Goal: Obtain resource: Download file/media

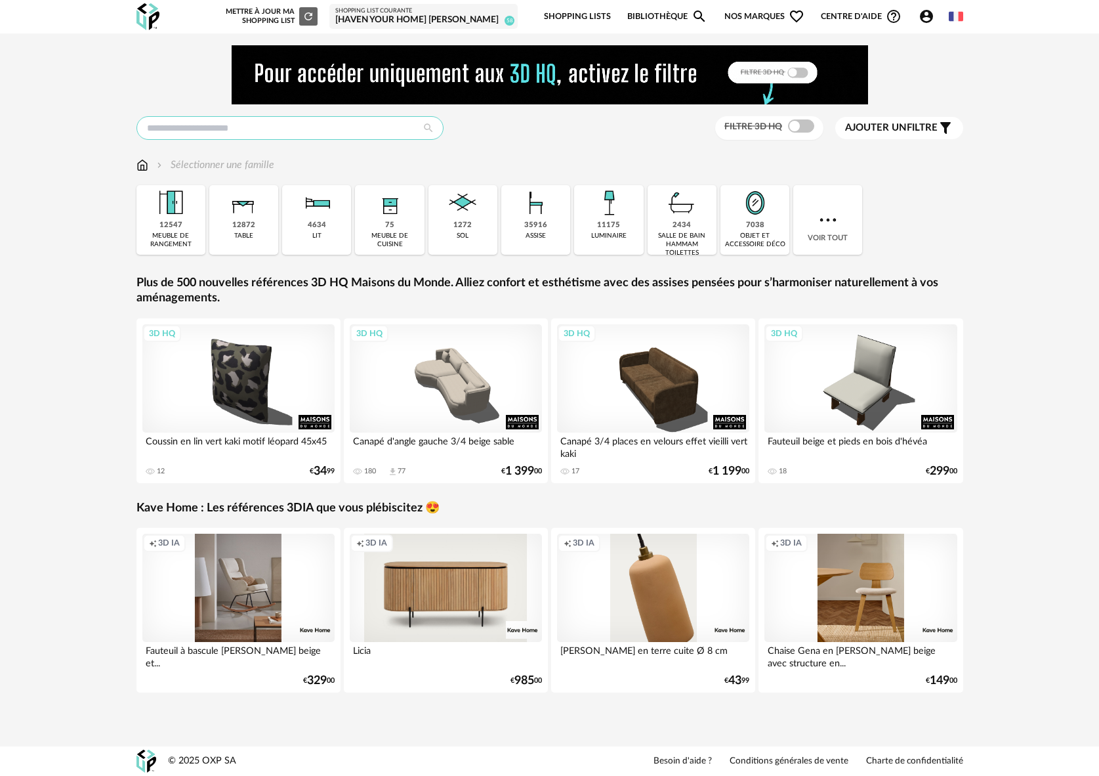
click at [222, 130] on input "text" at bounding box center [289, 128] width 307 height 24
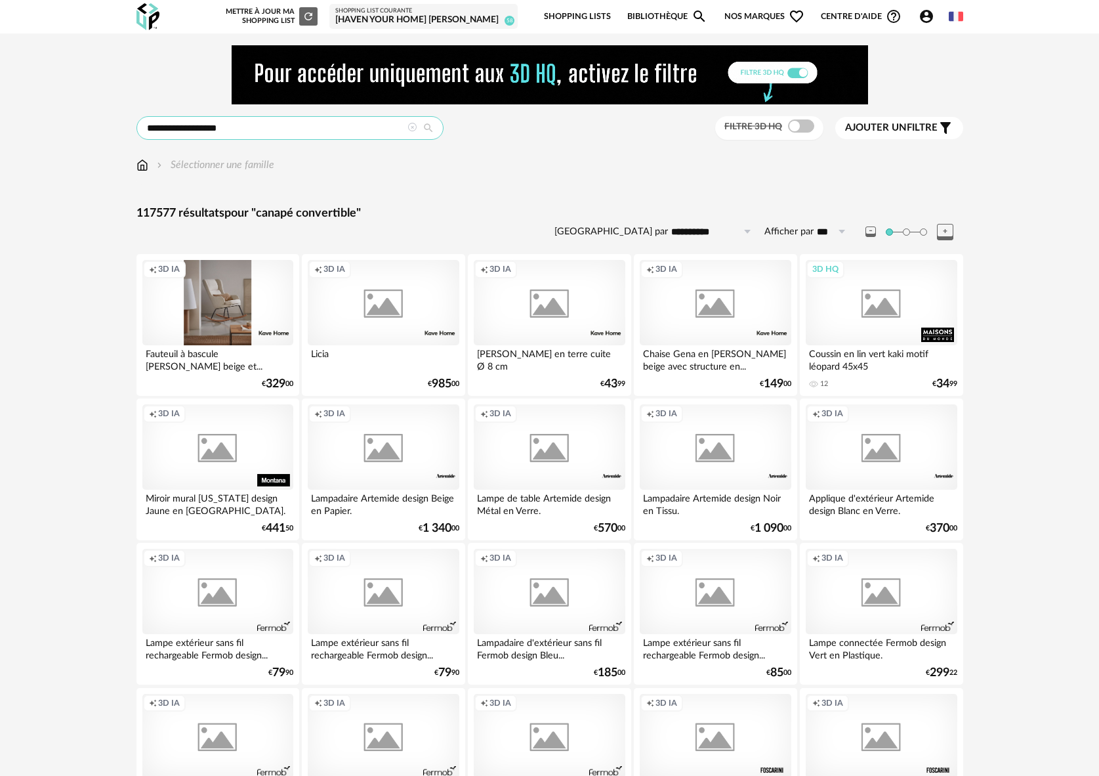
type input "**********"
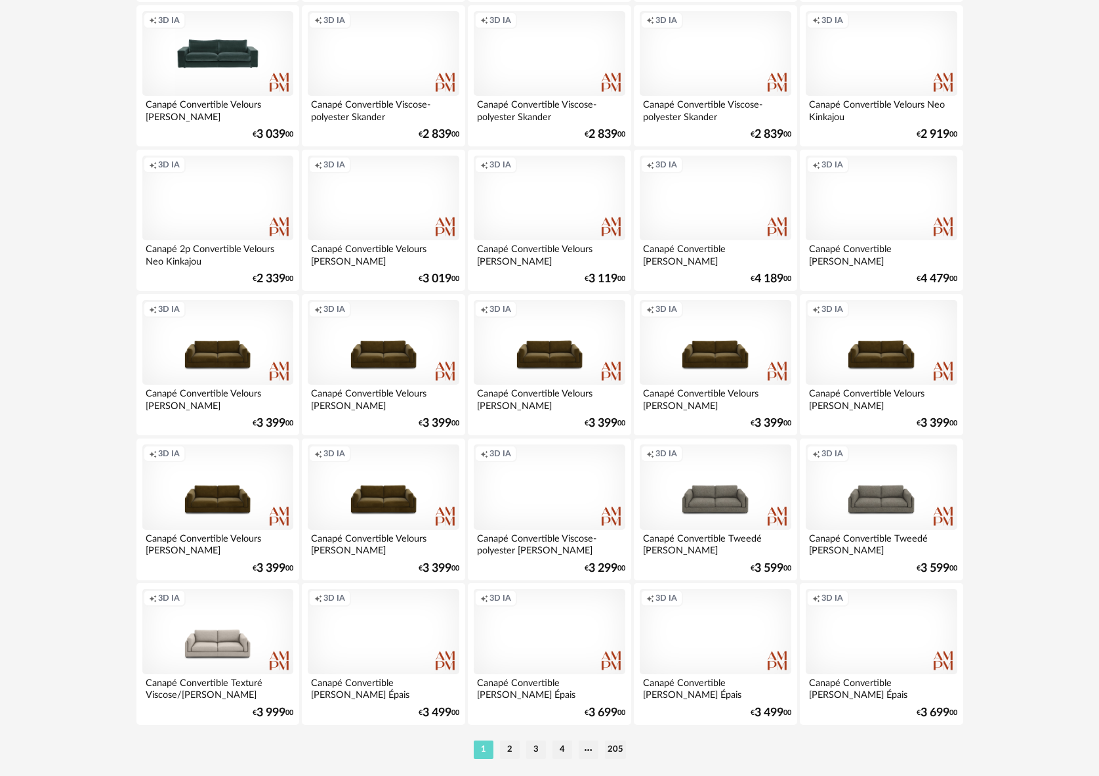
scroll to position [2462, 0]
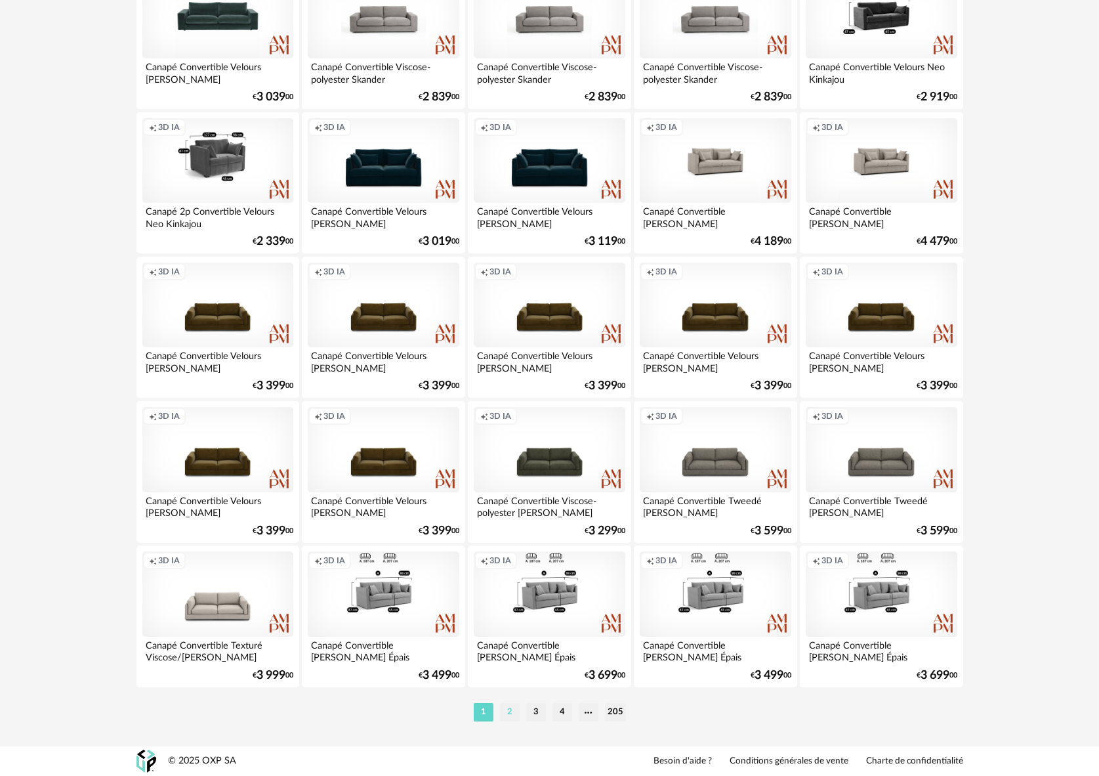
click at [510, 714] on li "2" at bounding box center [510, 712] width 20 height 18
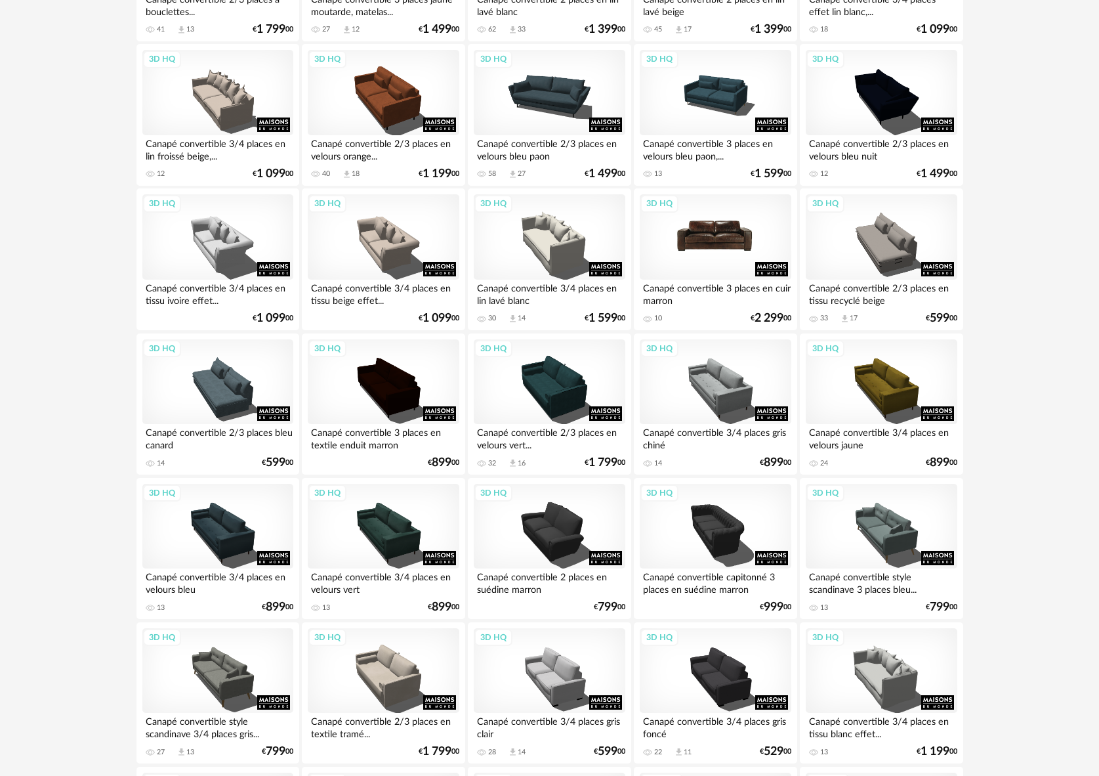
scroll to position [1731, 0]
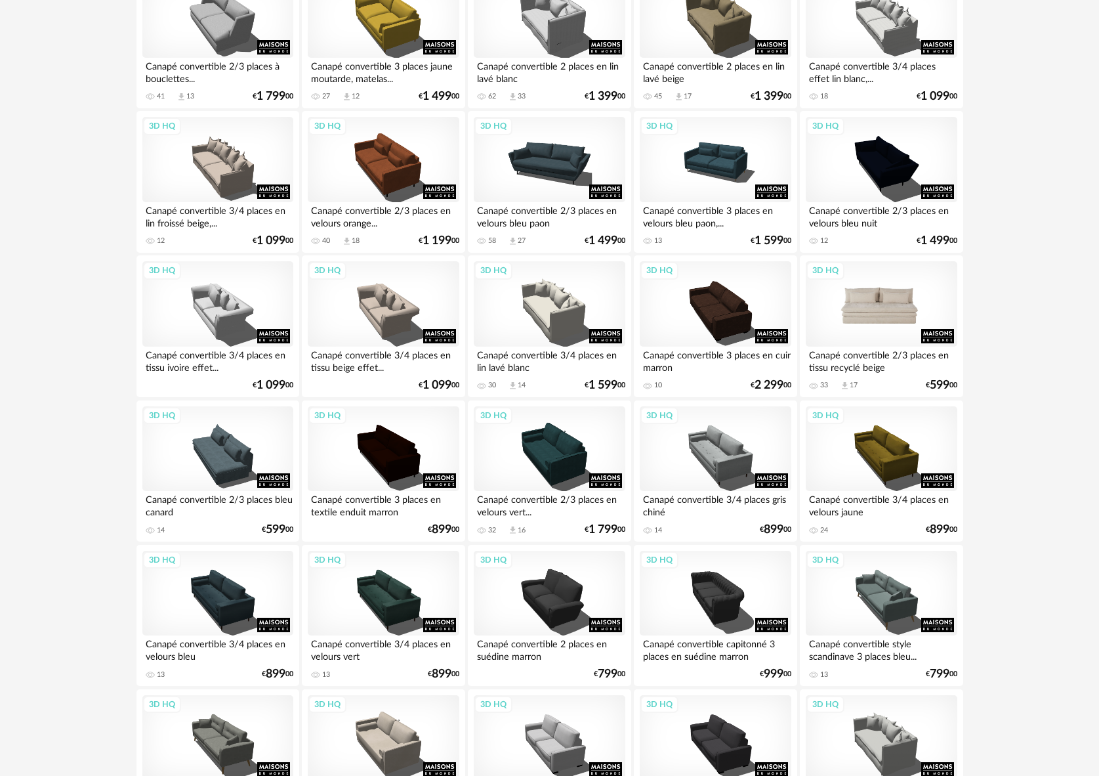
click at [863, 323] on div "3D HQ" at bounding box center [881, 303] width 151 height 85
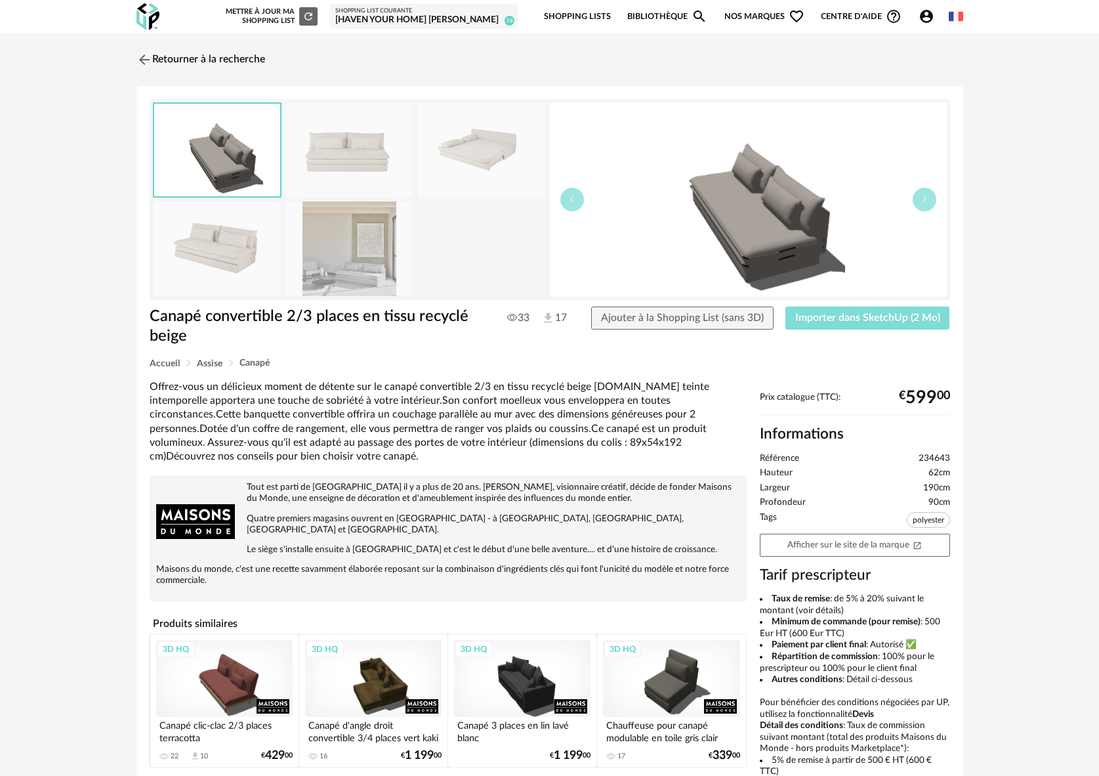
click at [848, 318] on span "Importer dans SketchUp (2 Mo)" at bounding box center [867, 317] width 145 height 10
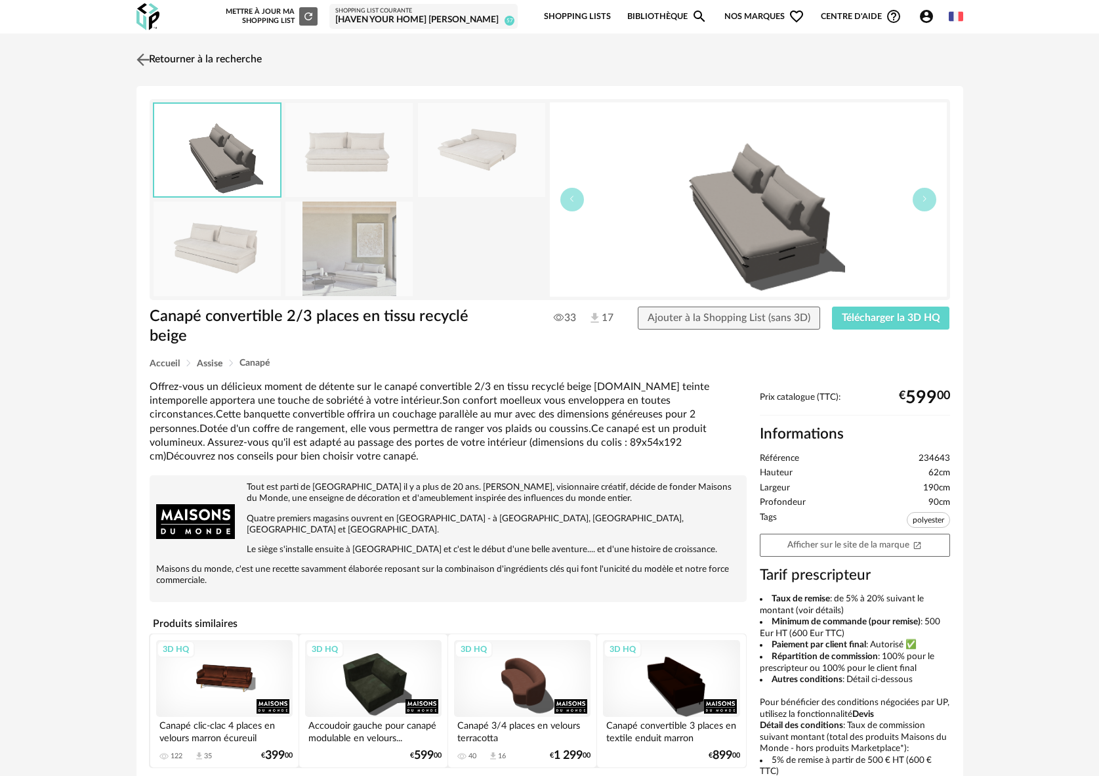
click at [157, 60] on link "Retourner à la recherche" at bounding box center [197, 59] width 129 height 29
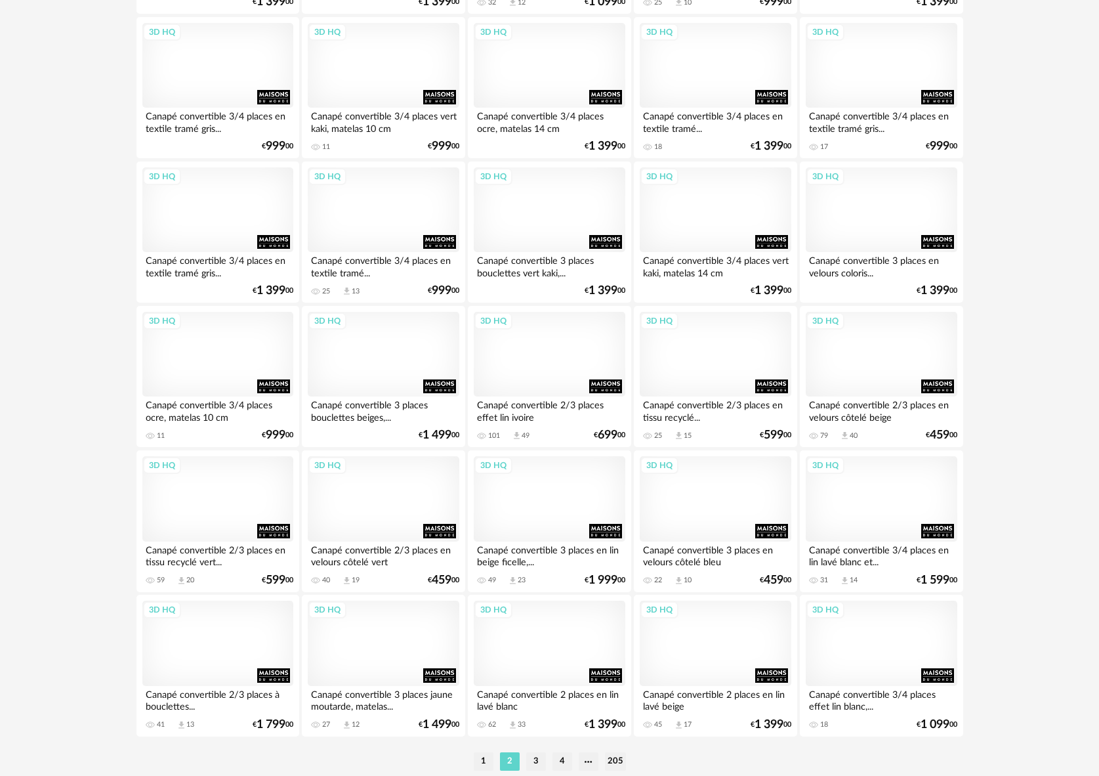
scroll to position [2462, 0]
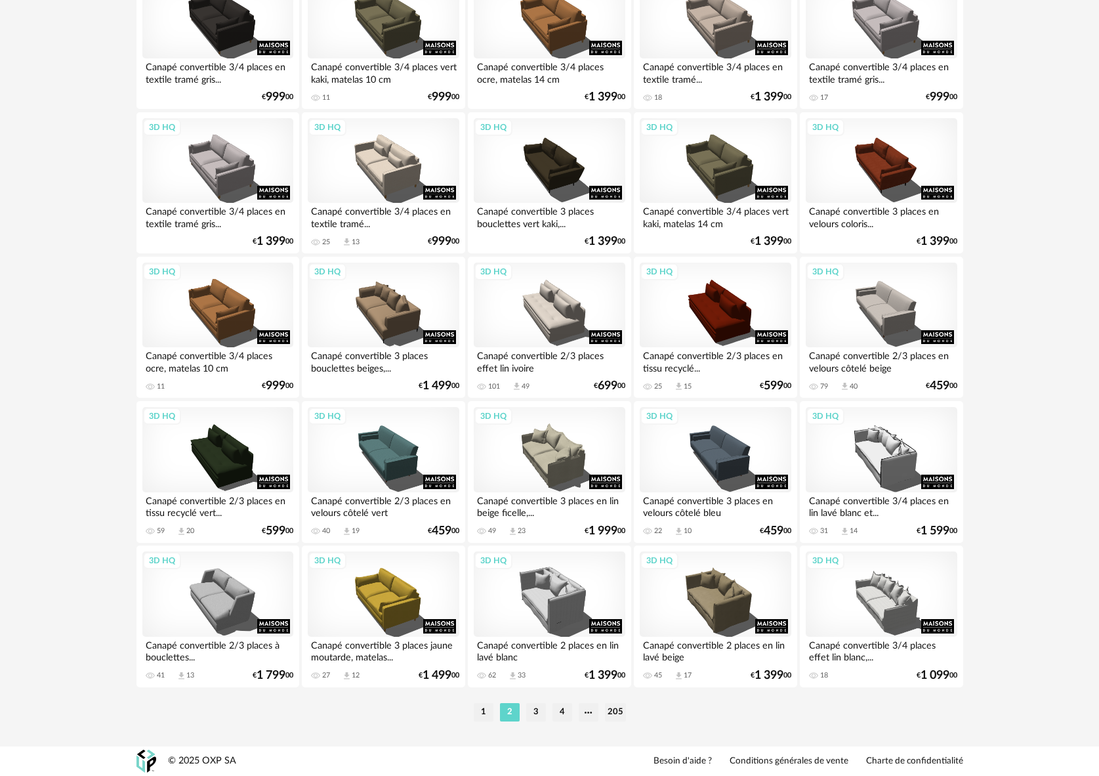
click at [533, 710] on li "3" at bounding box center [536, 712] width 20 height 18
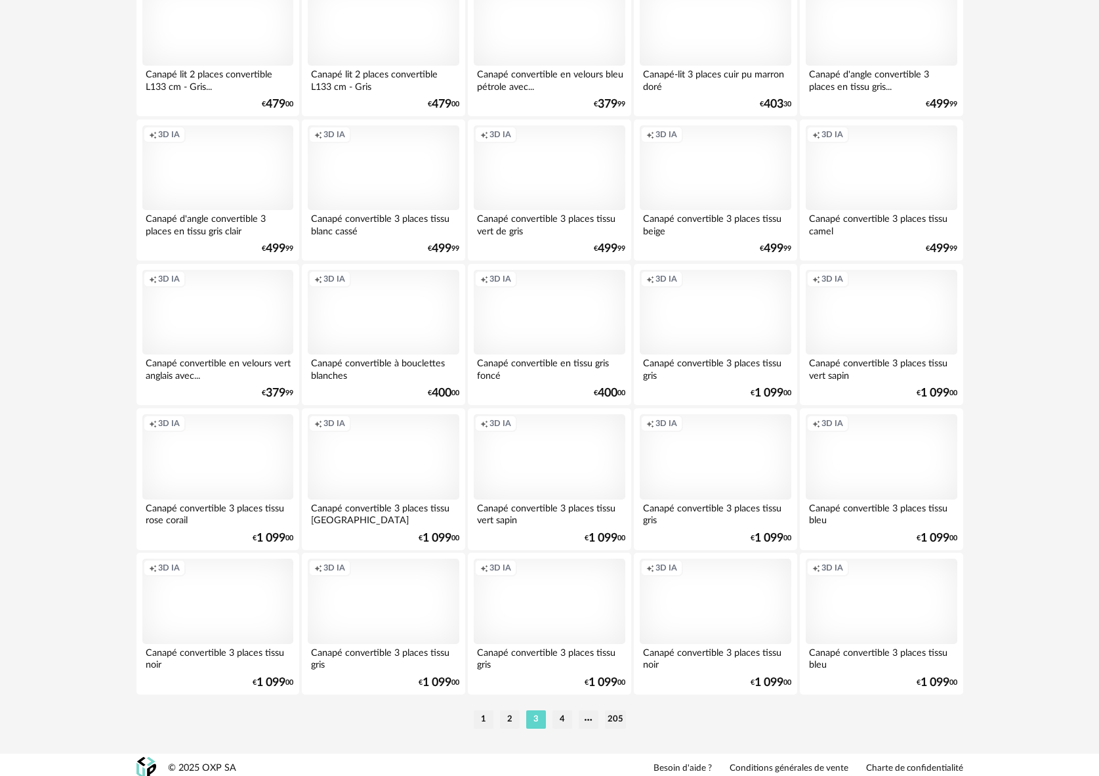
scroll to position [2462, 0]
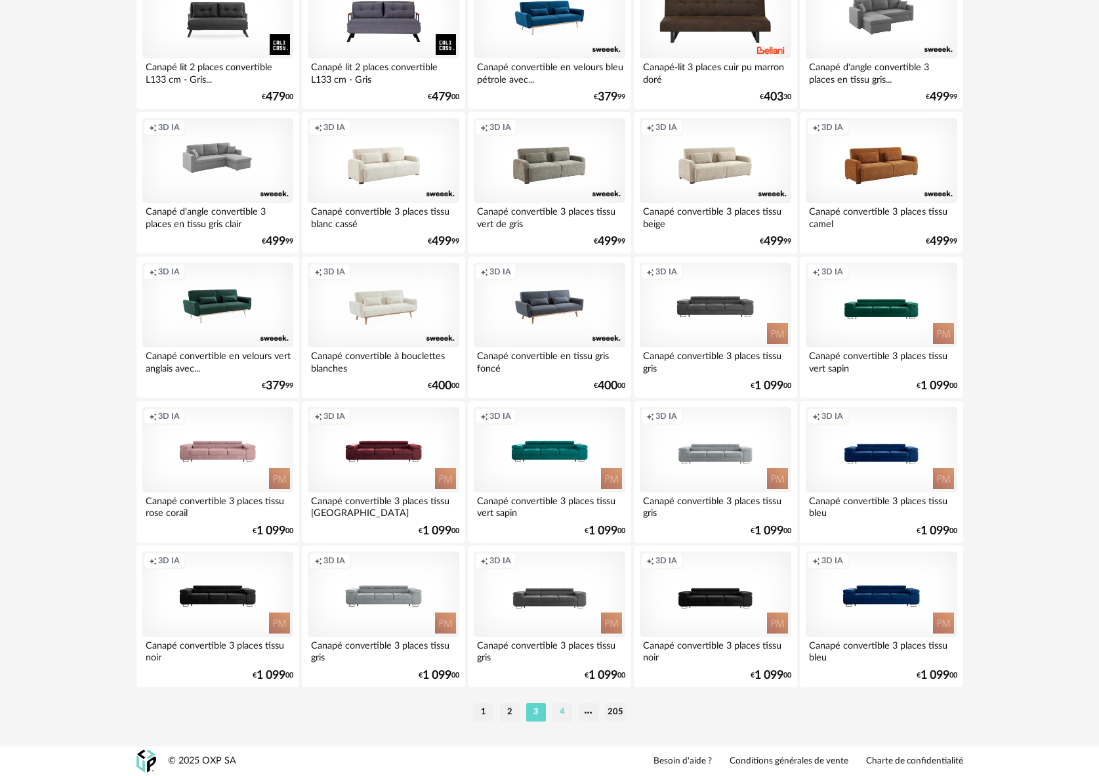
click at [570, 711] on li "4" at bounding box center [562, 712] width 20 height 18
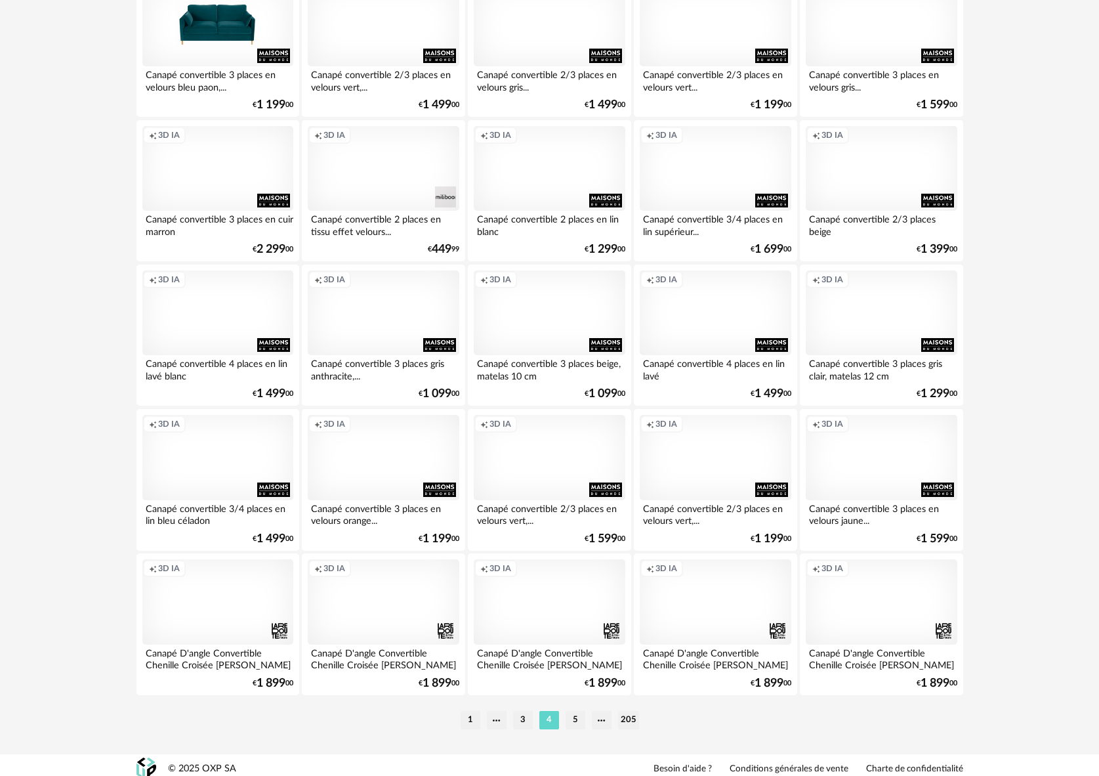
scroll to position [2462, 0]
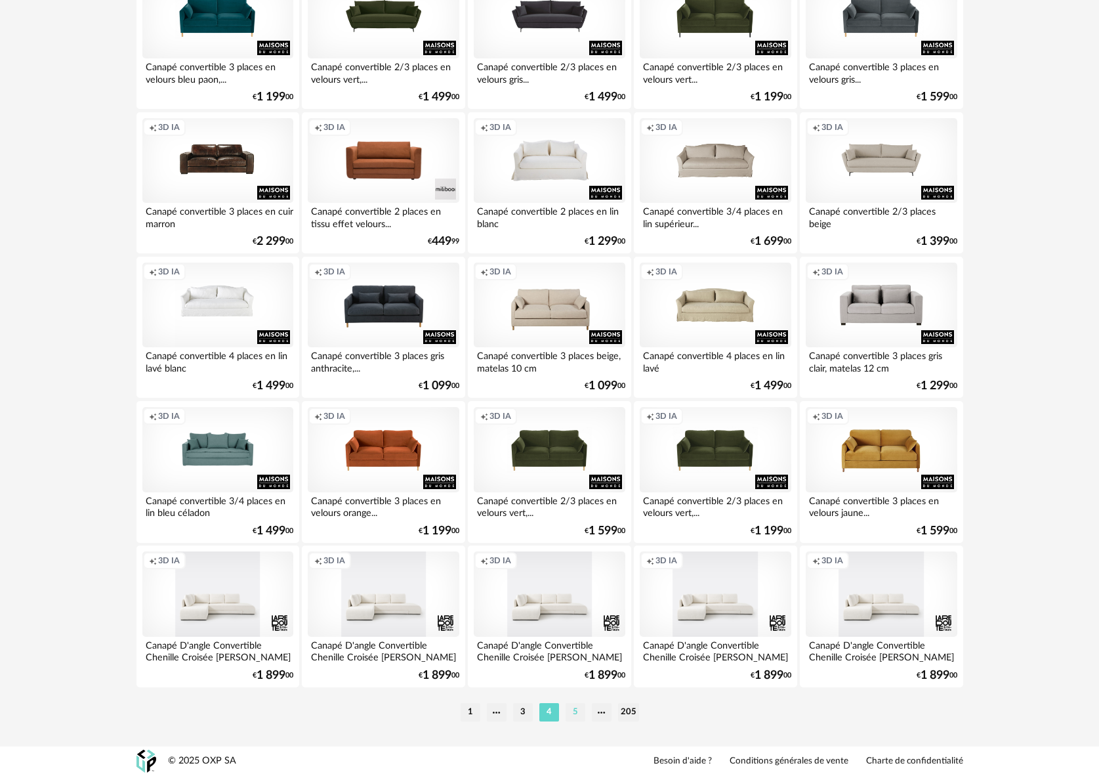
click at [577, 707] on li "5" at bounding box center [576, 712] width 20 height 18
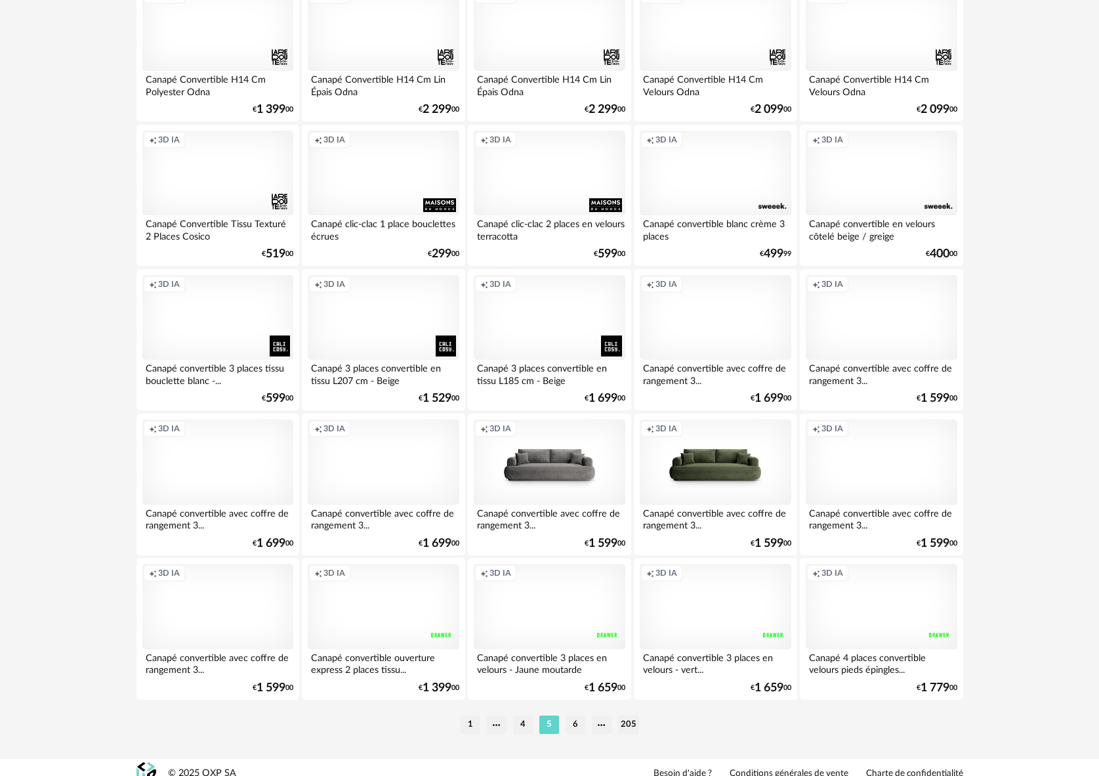
scroll to position [2462, 0]
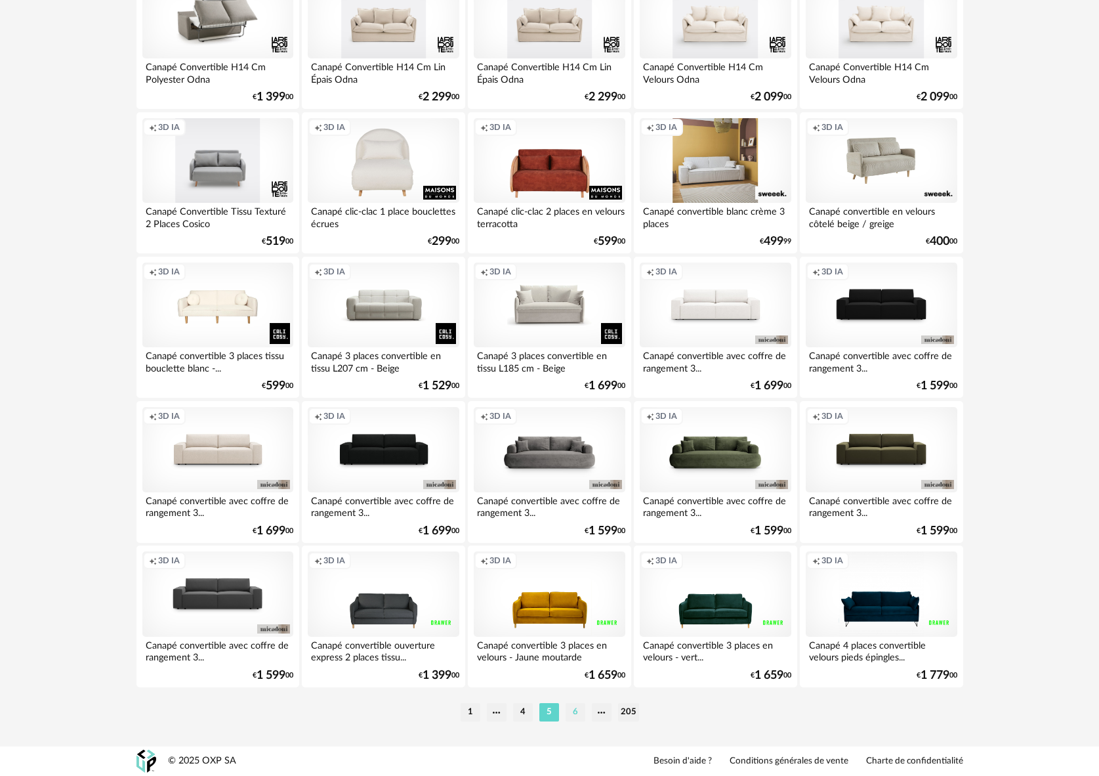
click at [576, 715] on li "6" at bounding box center [576, 712] width 20 height 18
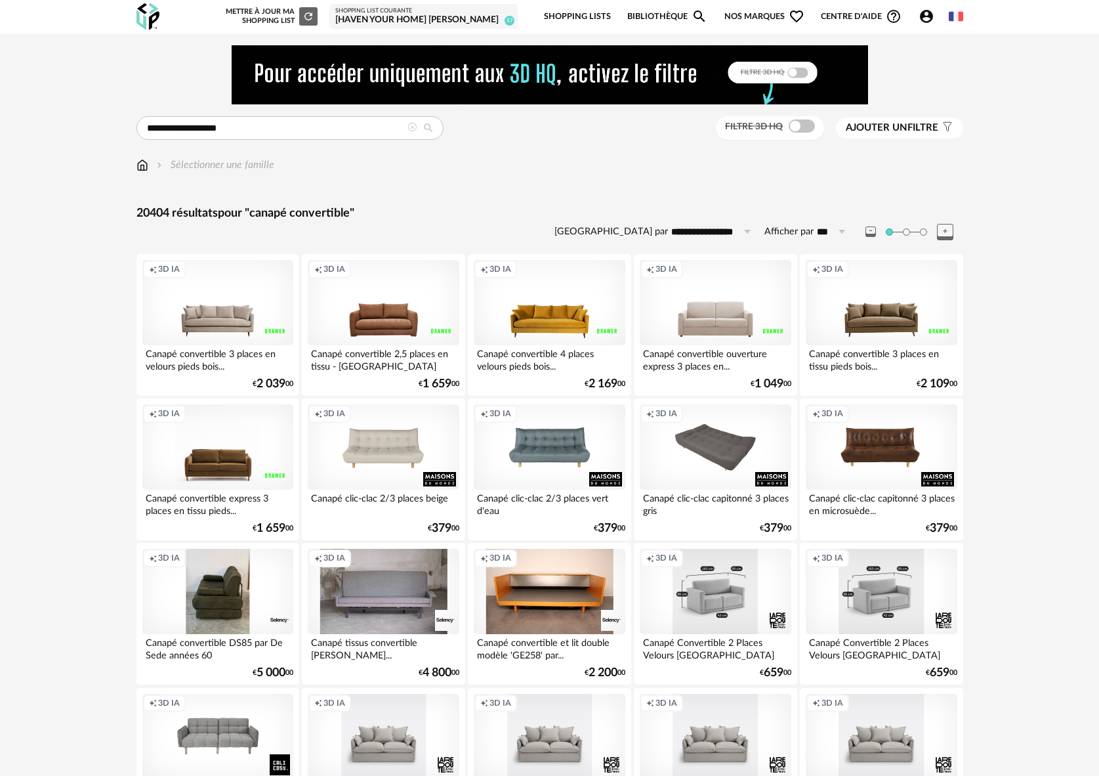
click at [704, 438] on div "Creation icon 3D IA" at bounding box center [715, 446] width 151 height 85
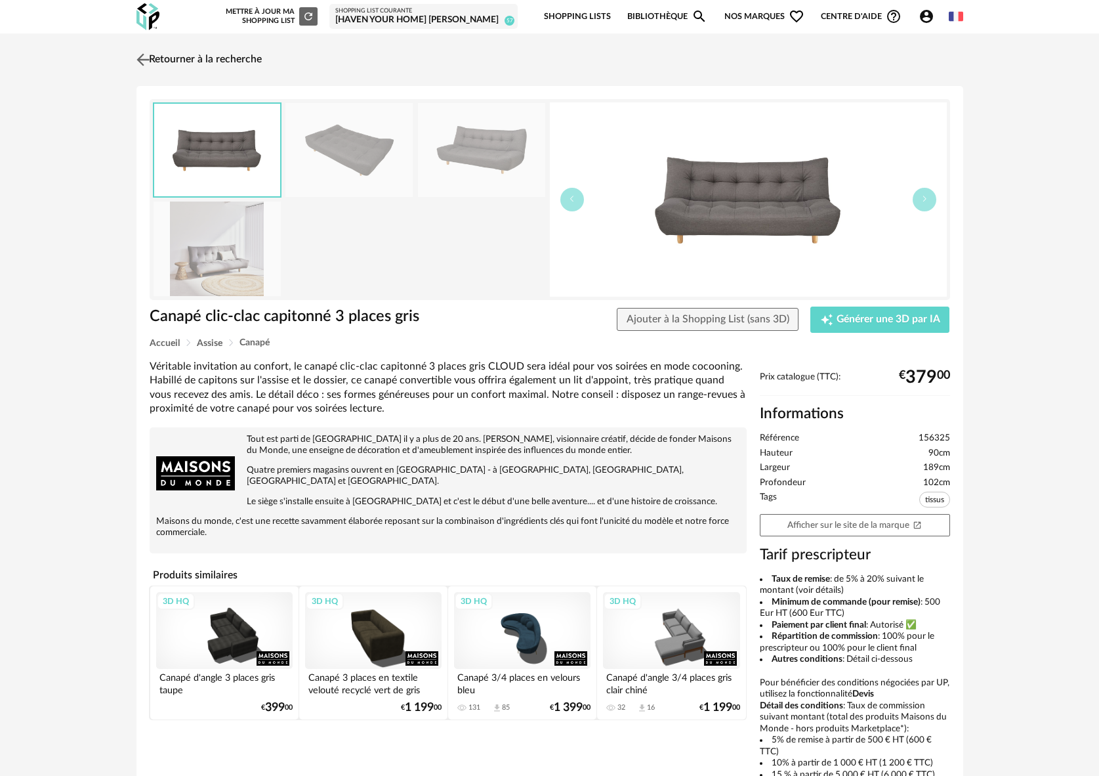
click at [163, 56] on link "Retourner à la recherche" at bounding box center [197, 59] width 129 height 29
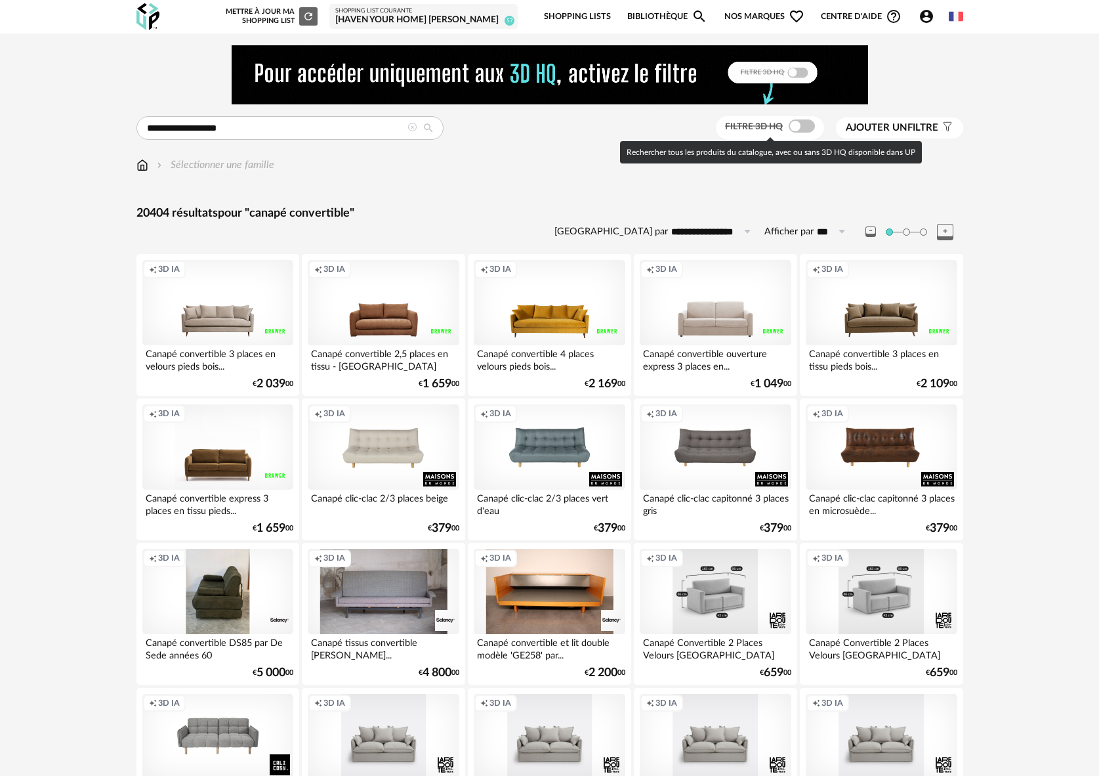
click at [776, 127] on span "Filtre 3D HQ" at bounding box center [754, 126] width 58 height 9
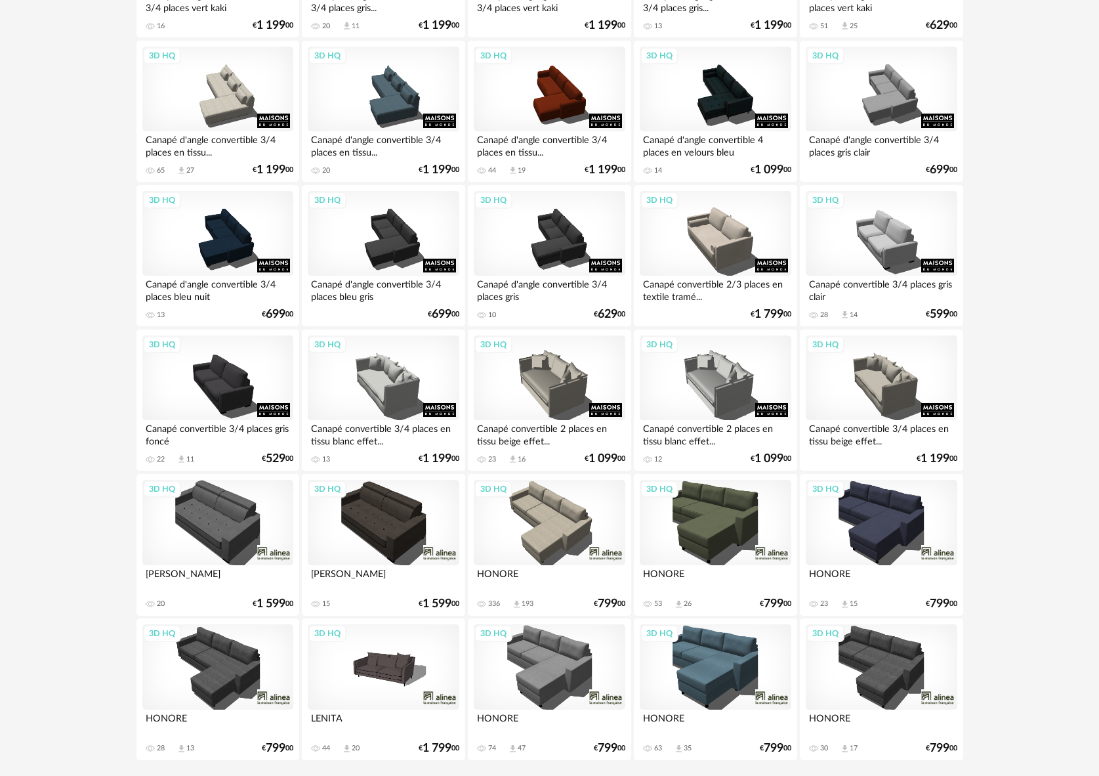
scroll to position [2462, 0]
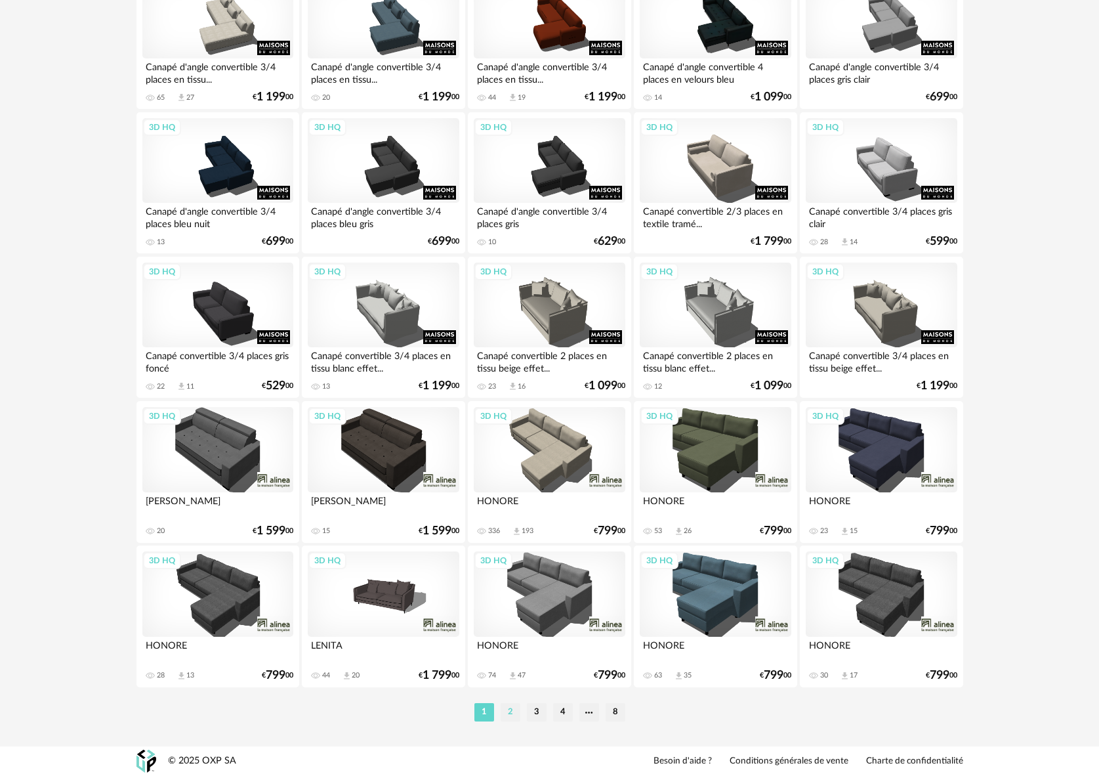
click at [508, 713] on li "2" at bounding box center [511, 712] width 20 height 18
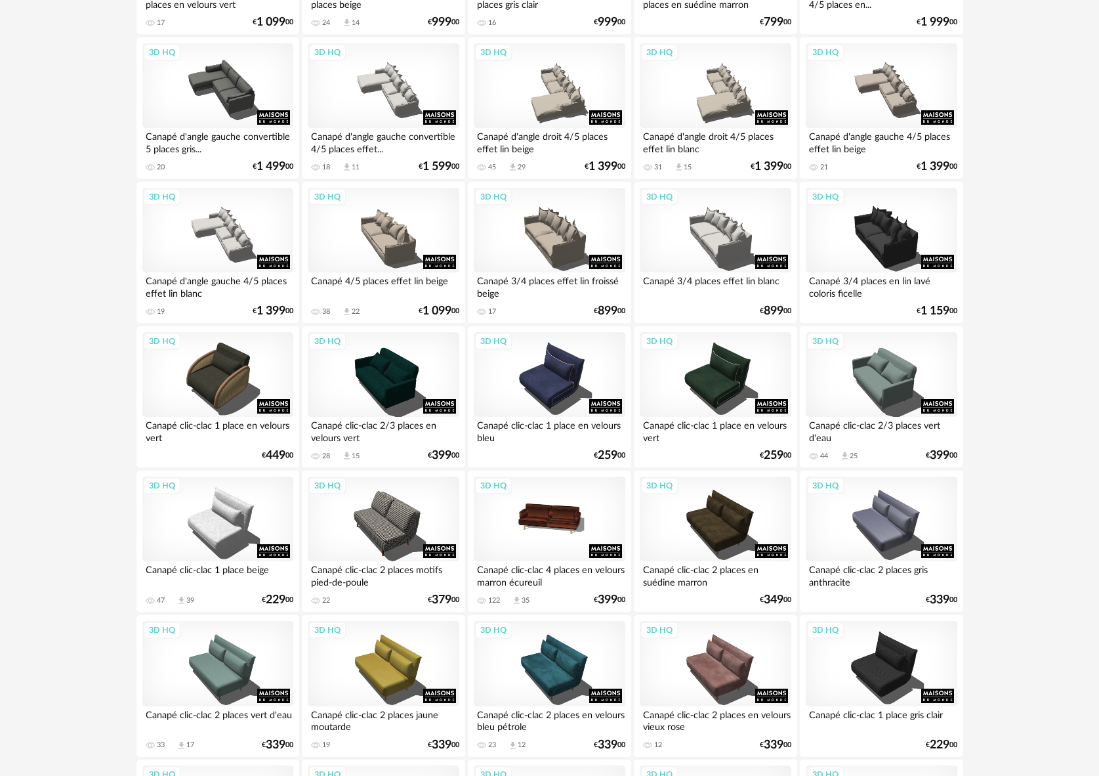
scroll to position [683, 0]
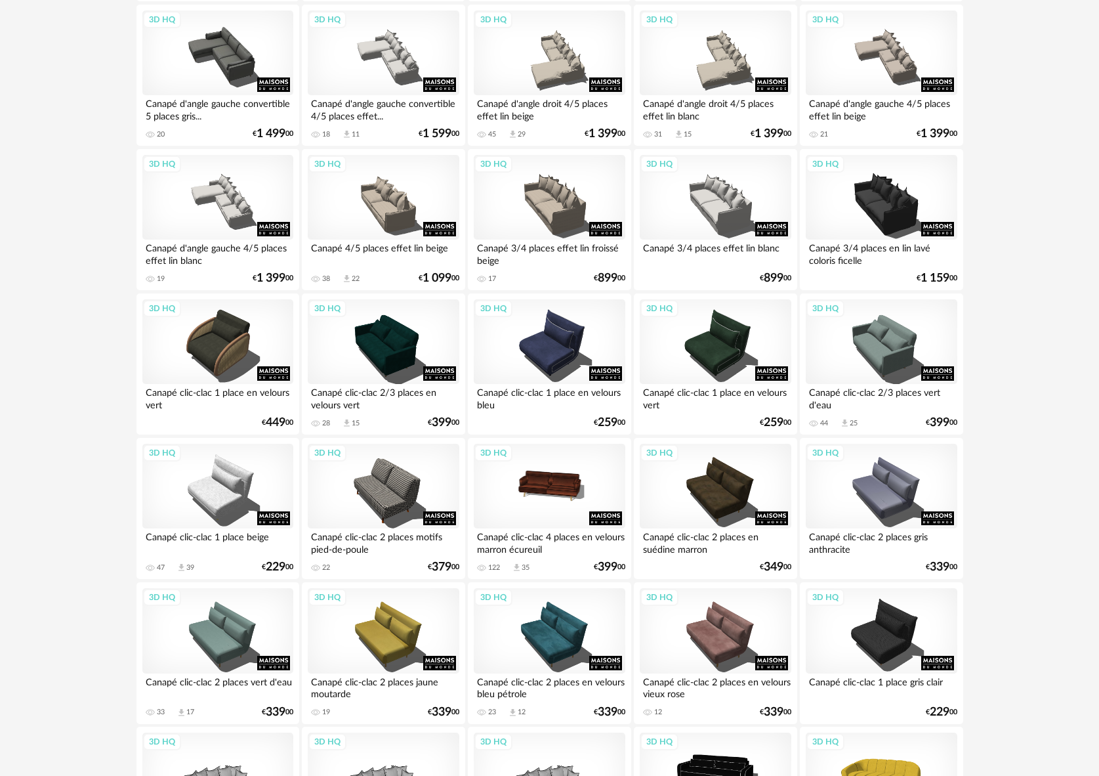
click at [691, 533] on div "Canapé clic-clac 2 places en suédine marron" at bounding box center [715, 541] width 151 height 26
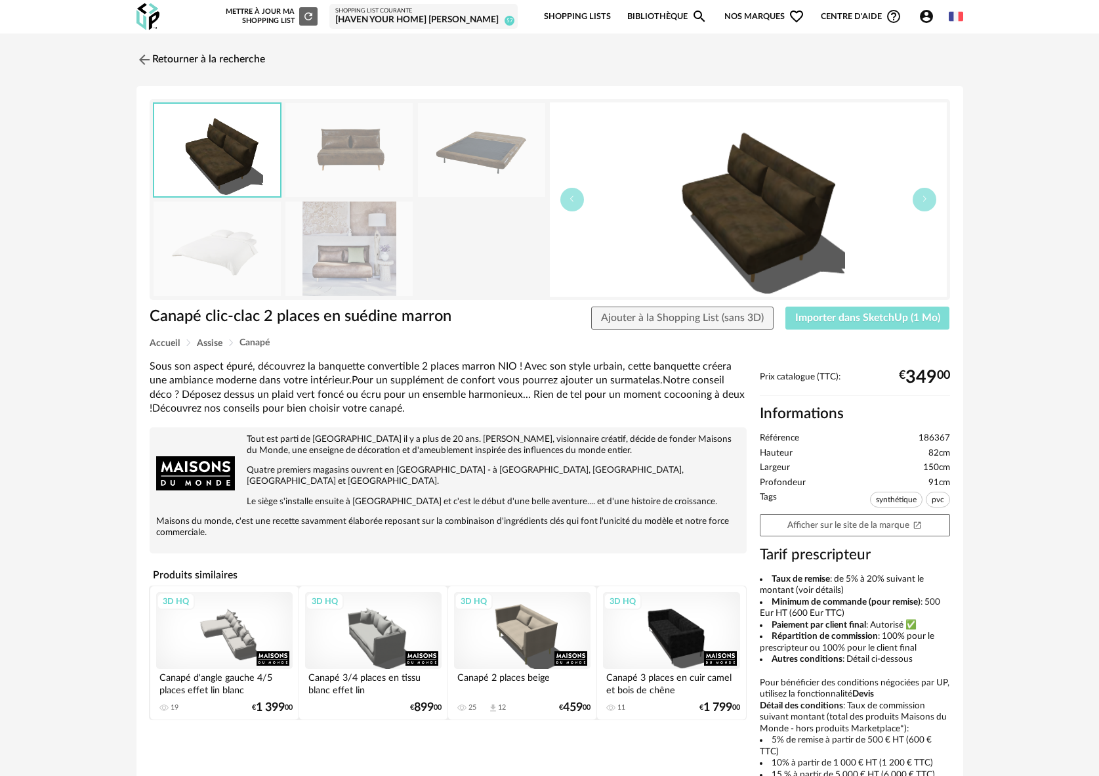
click at [865, 321] on span "Importer dans SketchUp (1 Mo)" at bounding box center [867, 317] width 145 height 10
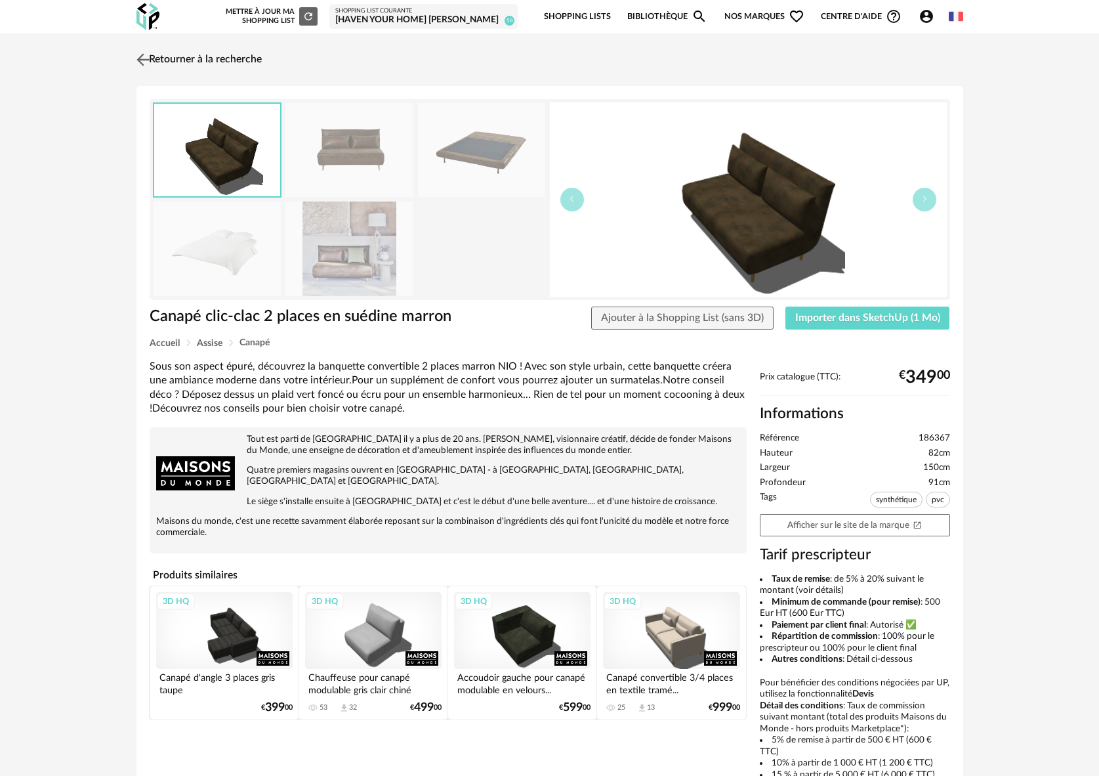
click at [150, 58] on img at bounding box center [142, 59] width 19 height 19
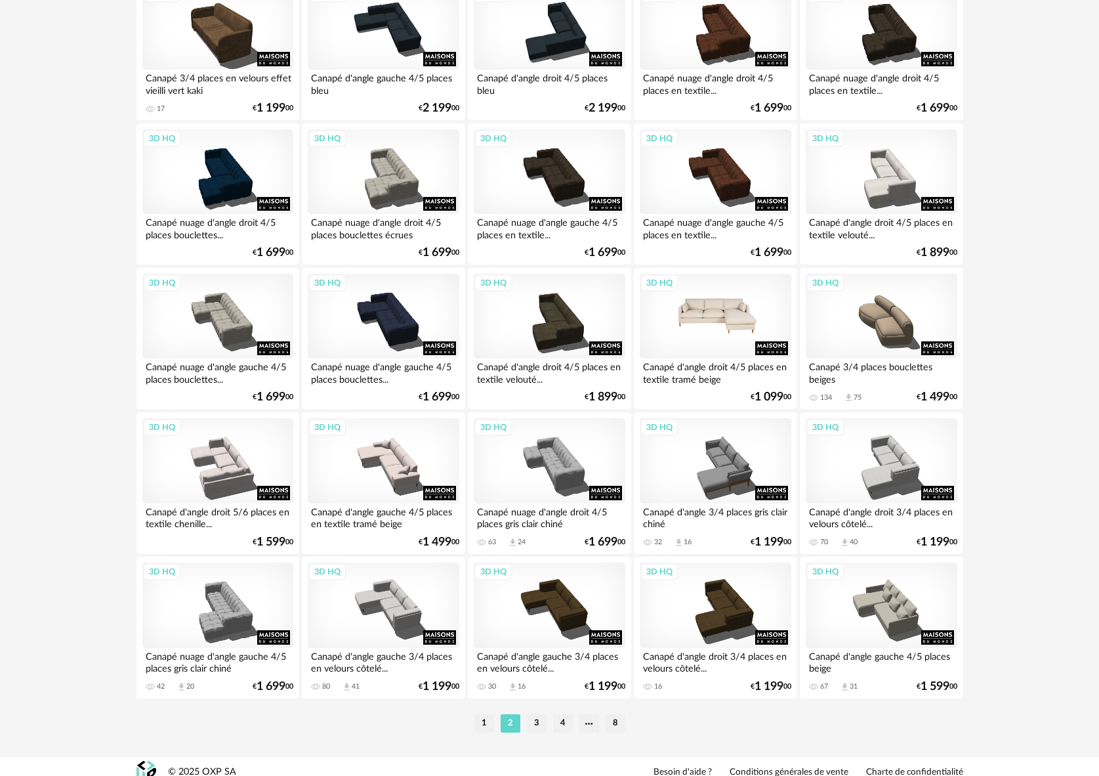
scroll to position [2462, 0]
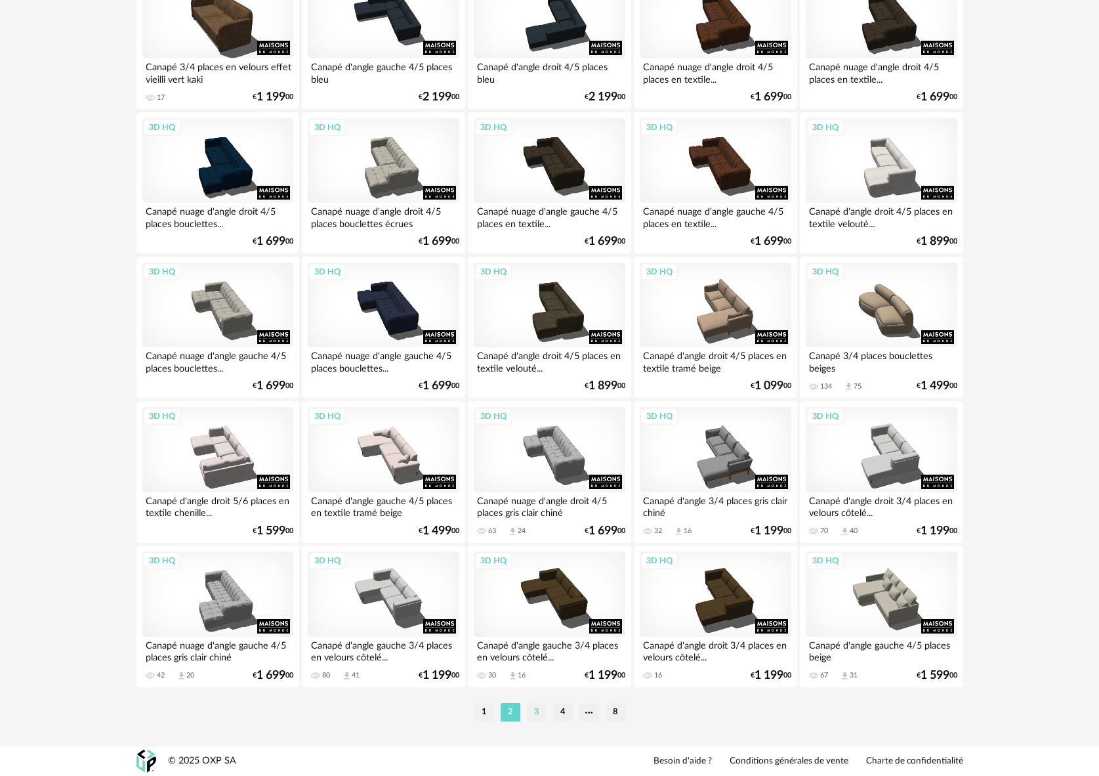
click at [541, 713] on li "3" at bounding box center [537, 712] width 20 height 18
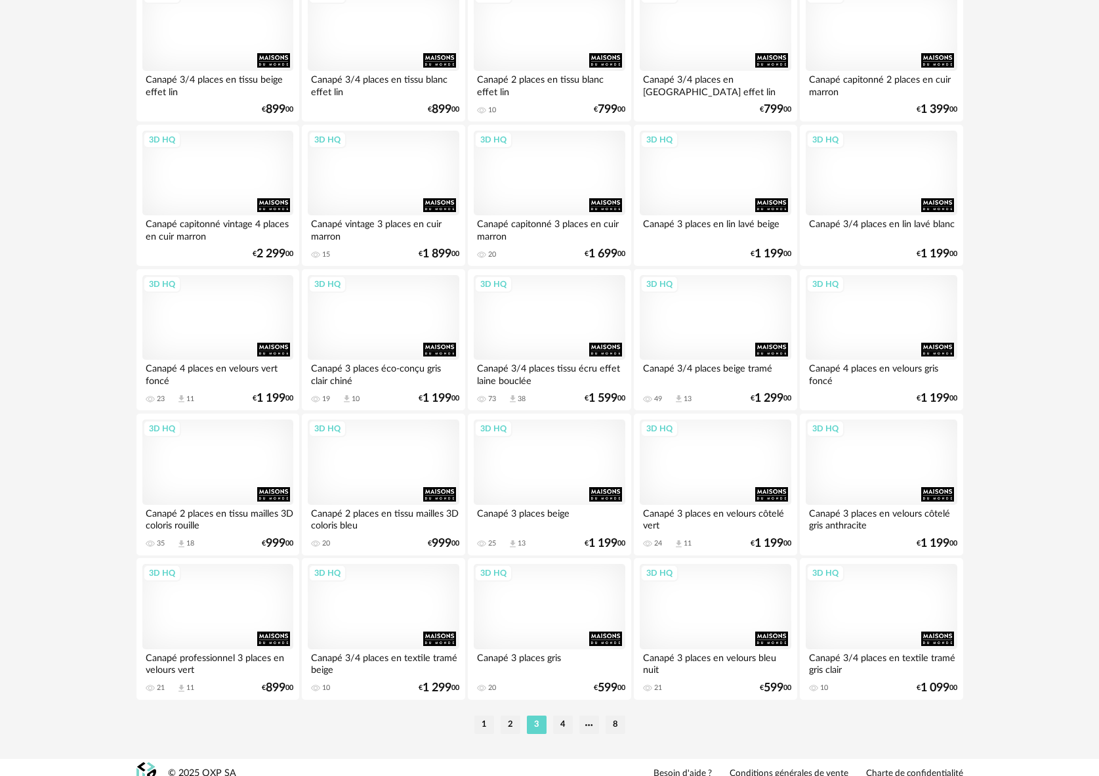
scroll to position [2462, 0]
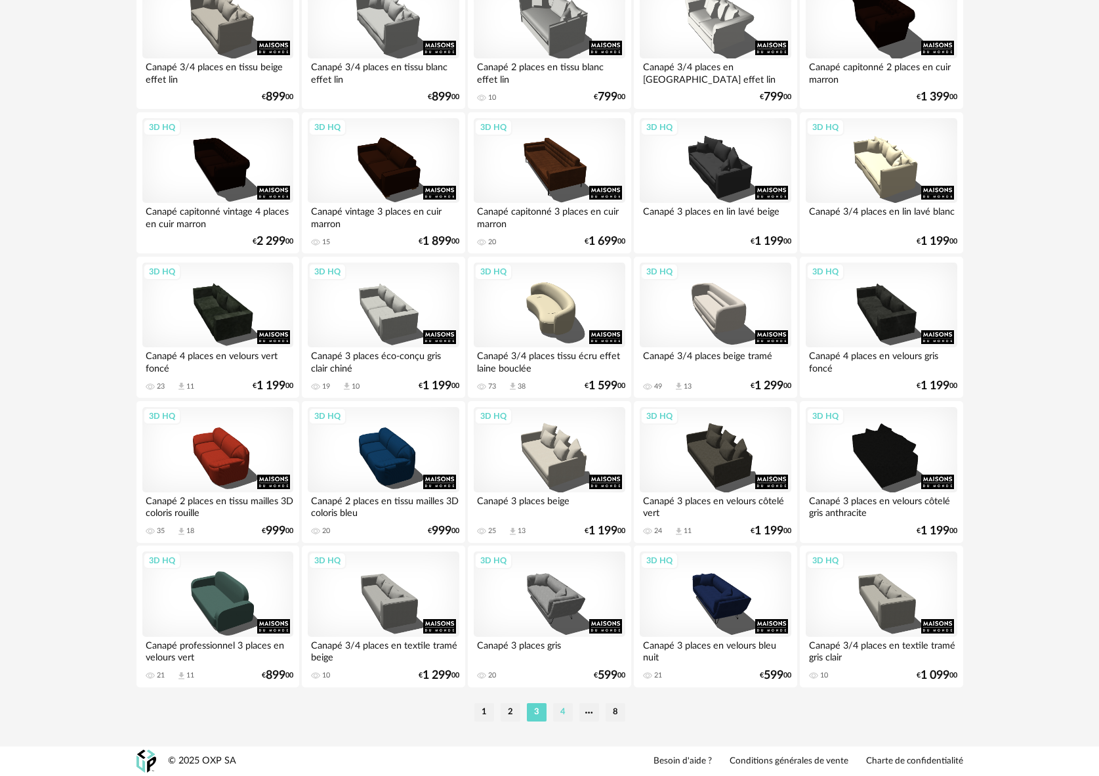
click at [559, 714] on li "4" at bounding box center [563, 712] width 20 height 18
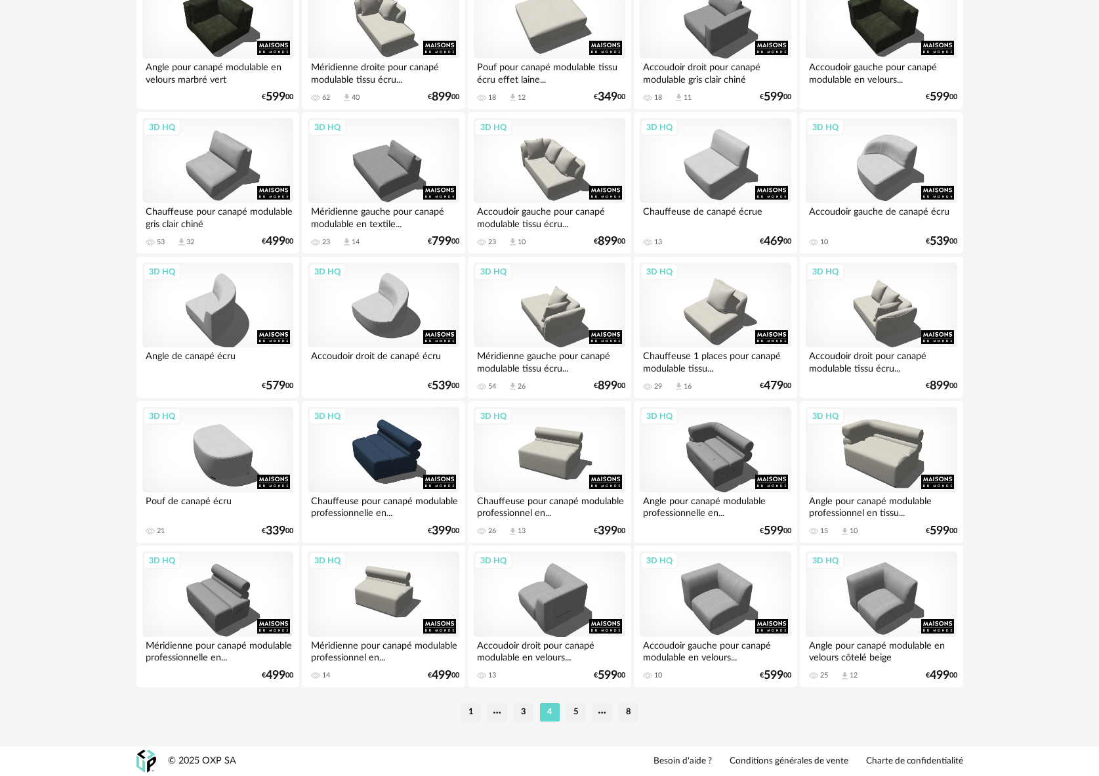
scroll to position [2462, 0]
click at [581, 706] on li "5" at bounding box center [576, 712] width 20 height 18
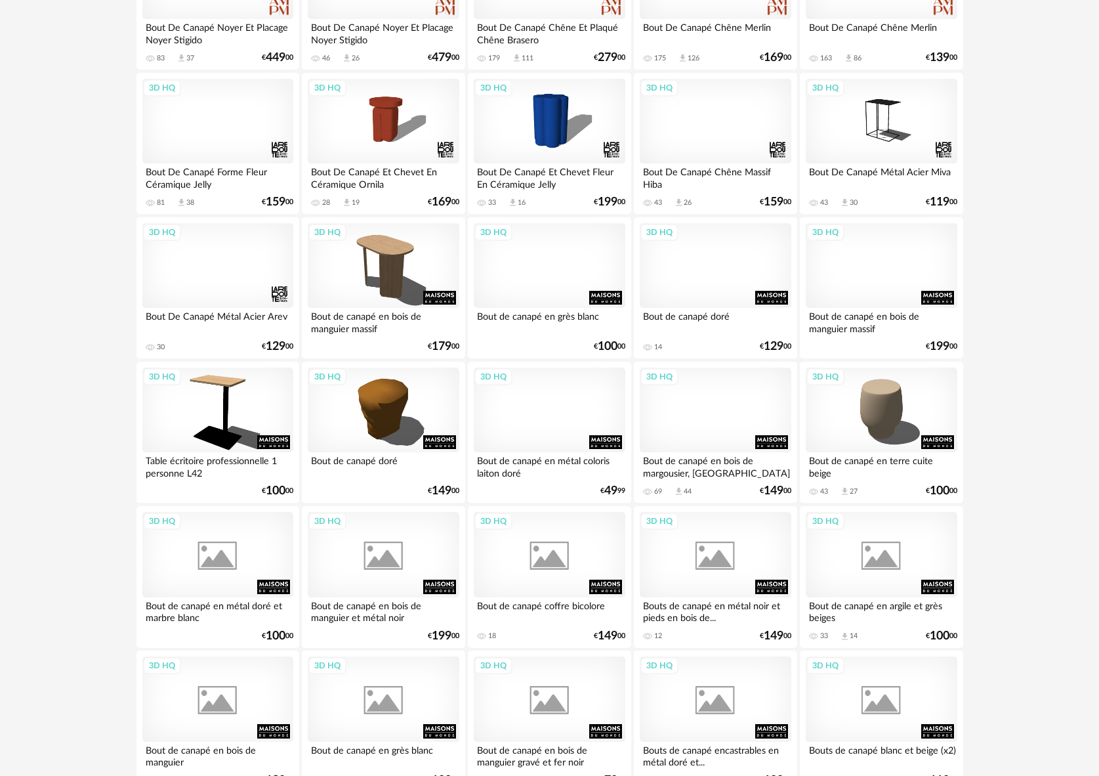
scroll to position [2462, 0]
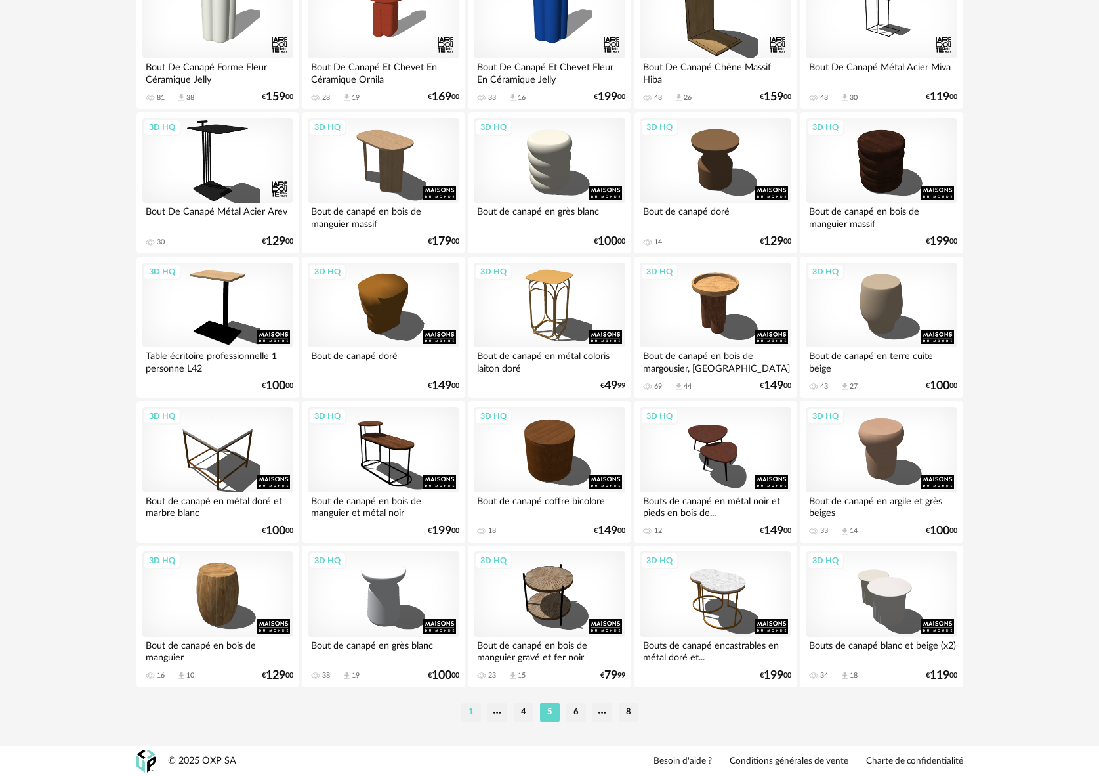
click at [476, 711] on li "1" at bounding box center [471, 712] width 20 height 18
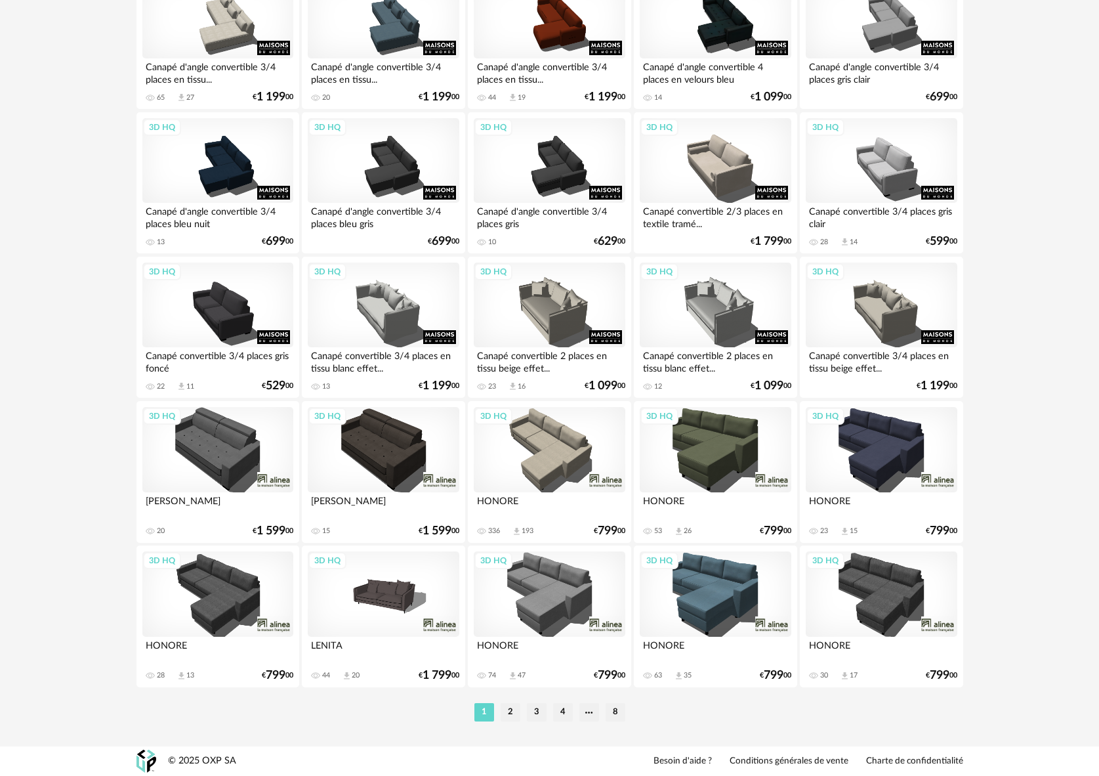
scroll to position [2458, 0]
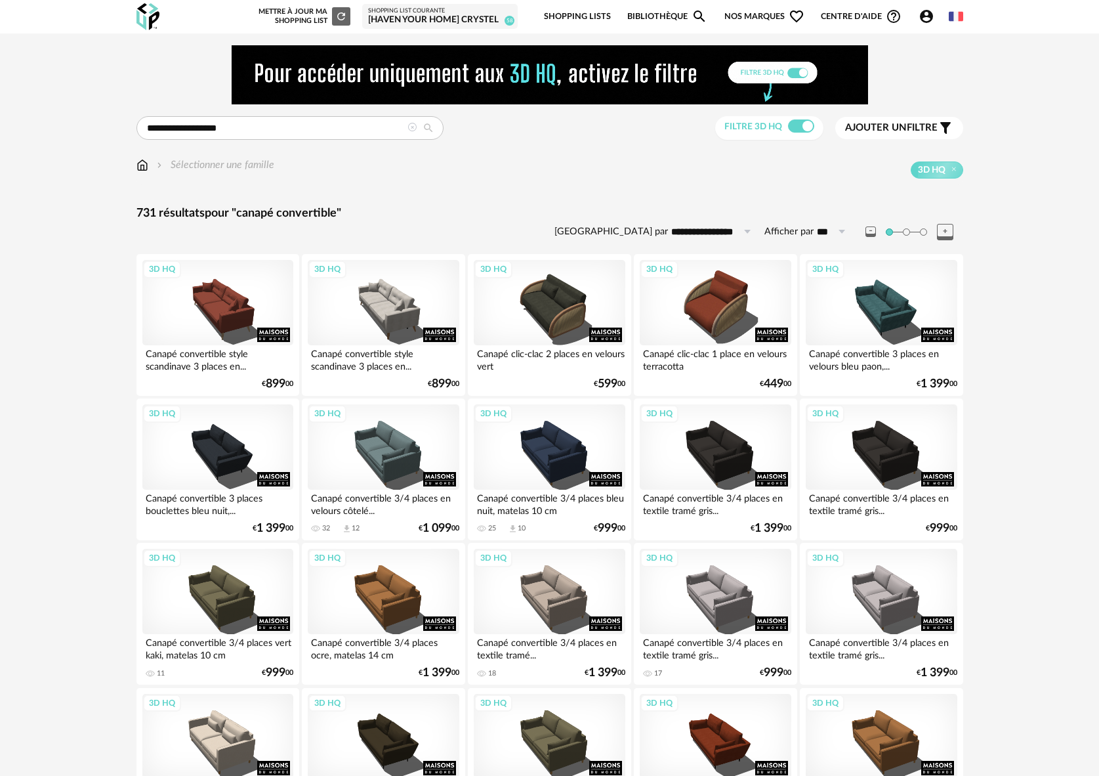
click at [400, 14] on div "[Haven your Home] Crystel" at bounding box center [440, 20] width 144 height 12
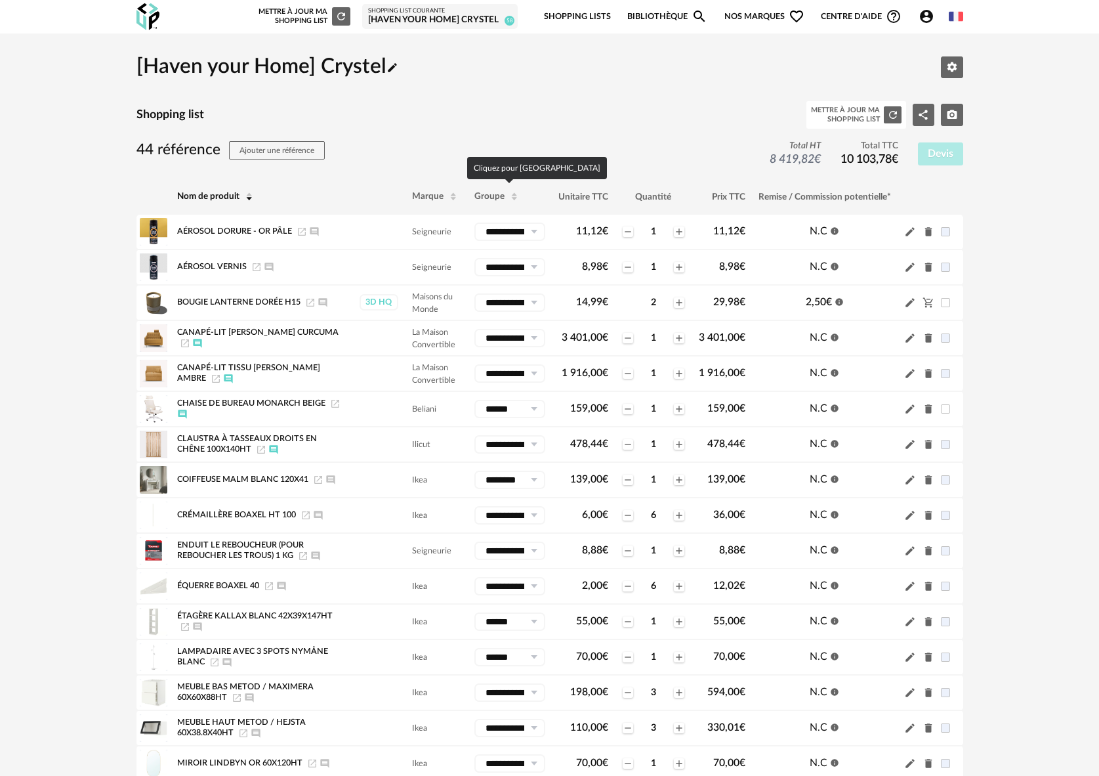
click at [482, 192] on span "Groupe" at bounding box center [489, 196] width 30 height 9
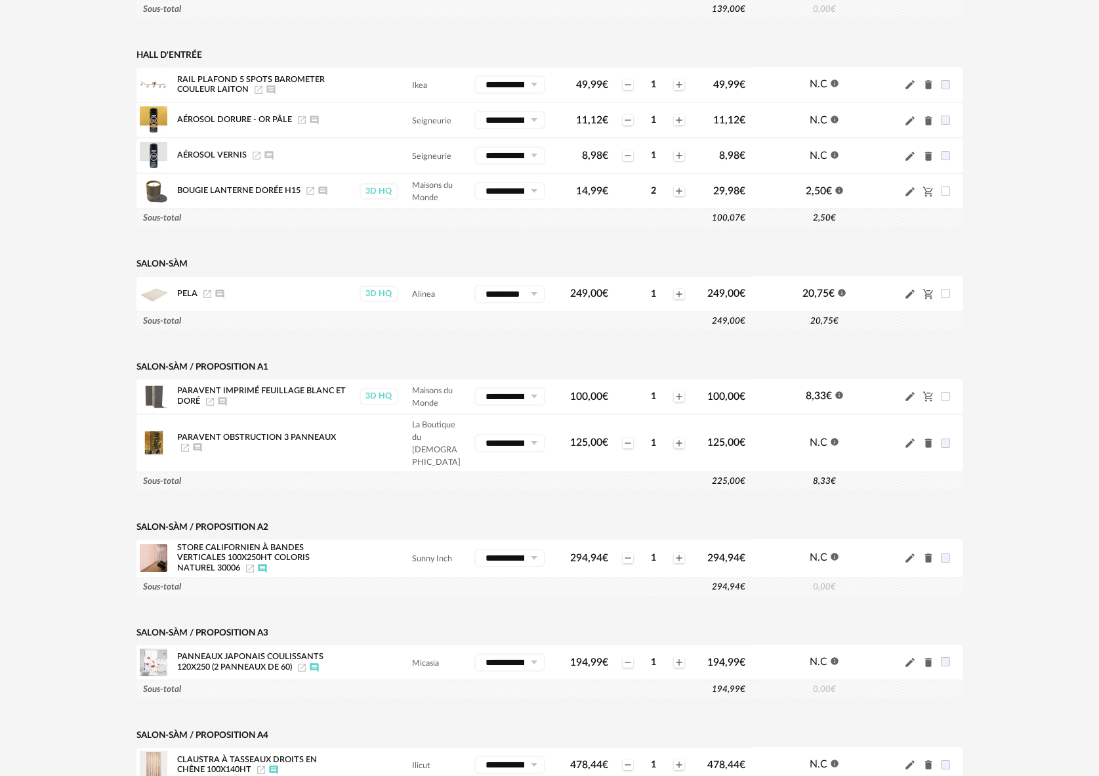
scroll to position [1542, 0]
click at [530, 295] on icon at bounding box center [534, 292] width 16 height 18
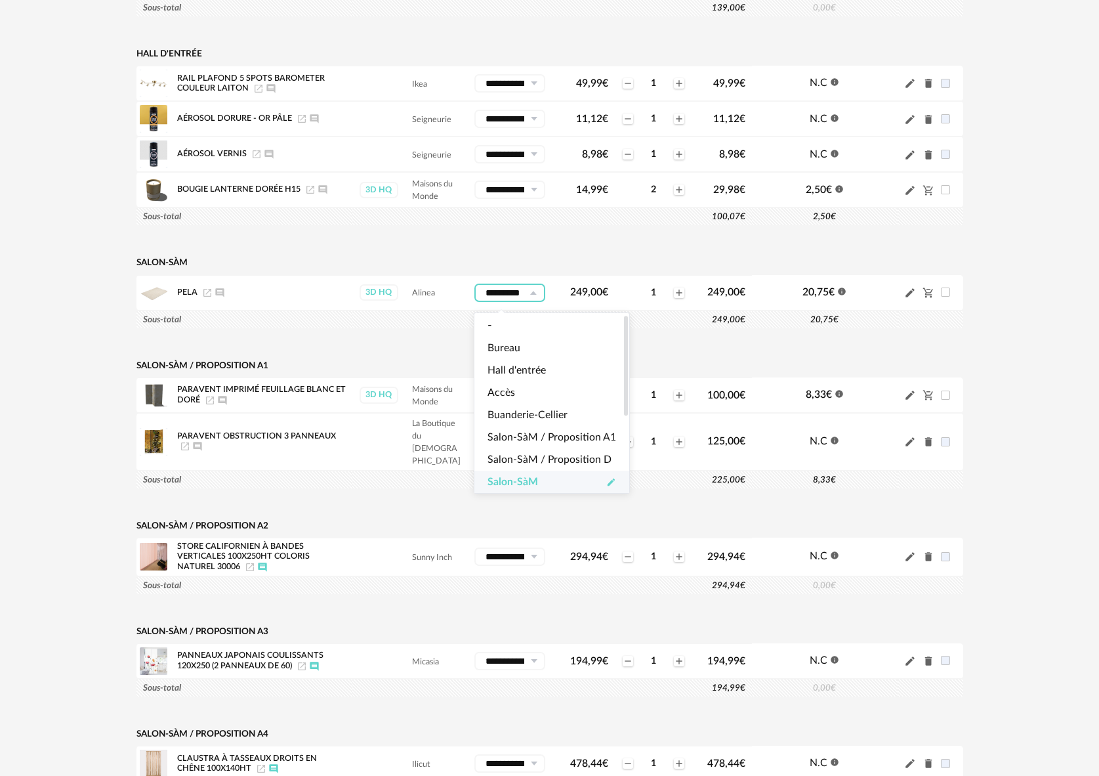
scroll to position [0, 0]
click at [608, 484] on icon "Pencil icon" at bounding box center [611, 481] width 7 height 7
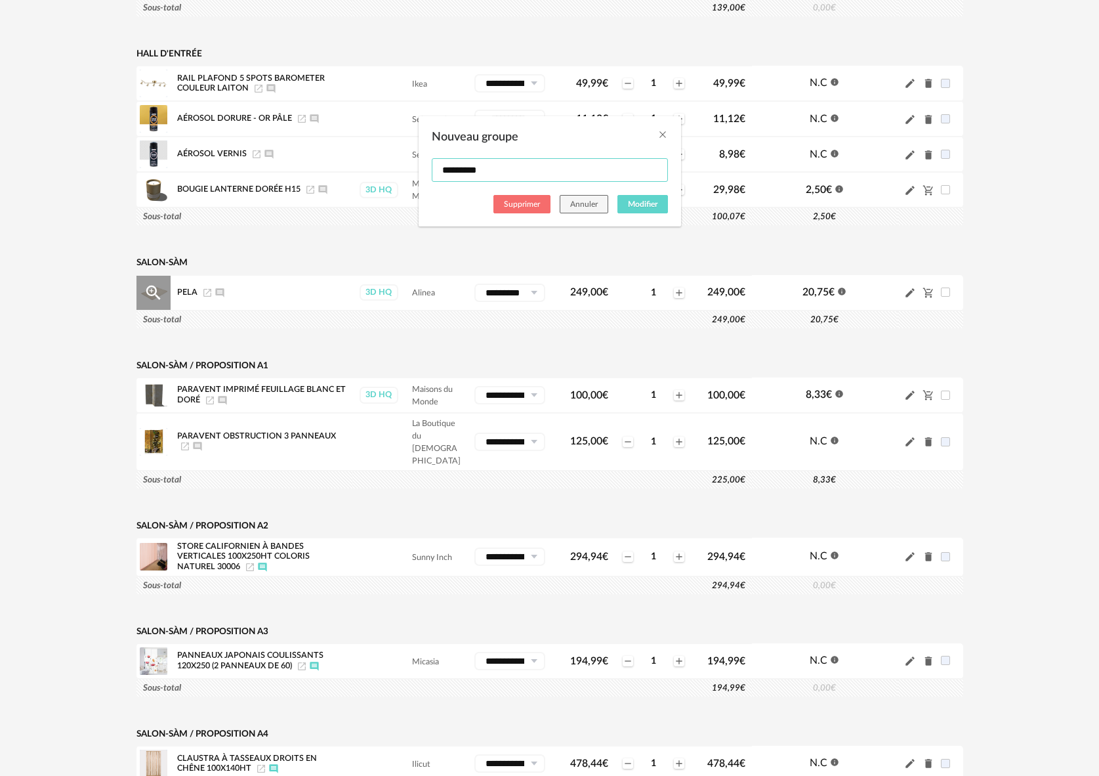
click at [505, 166] on input "*********" at bounding box center [550, 170] width 236 height 24
type input "**********"
click at [654, 201] on span "Modifier" at bounding box center [643, 204] width 30 height 8
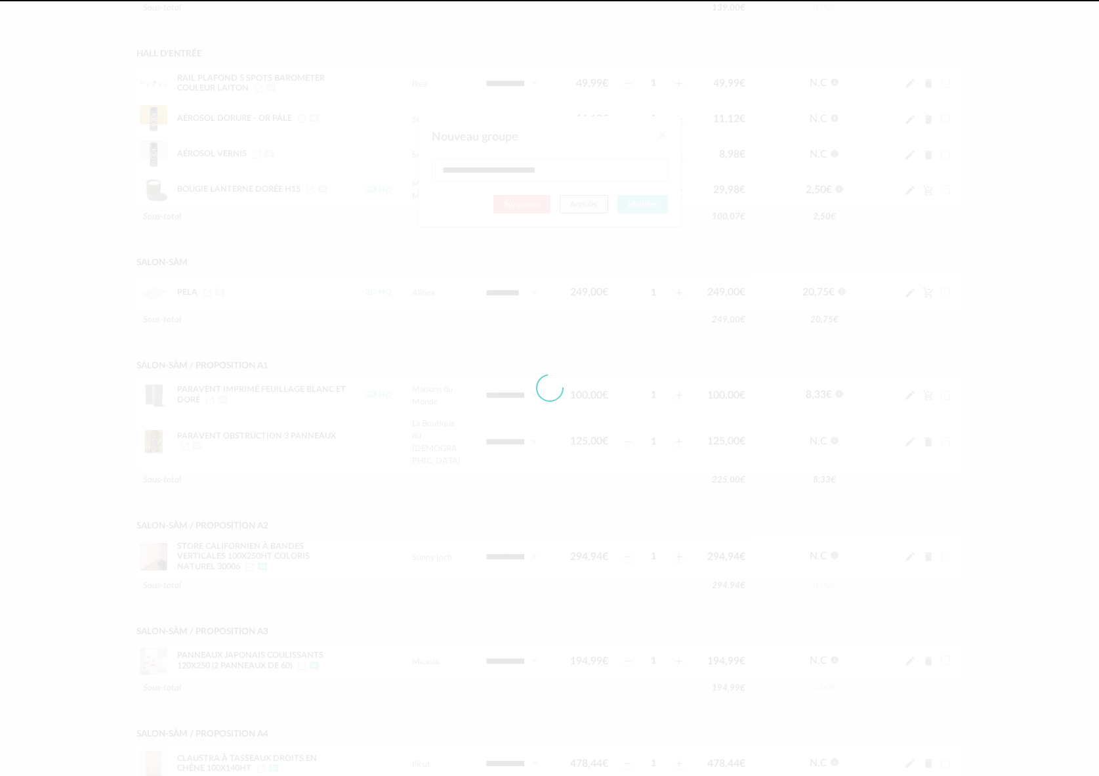
type input "**********"
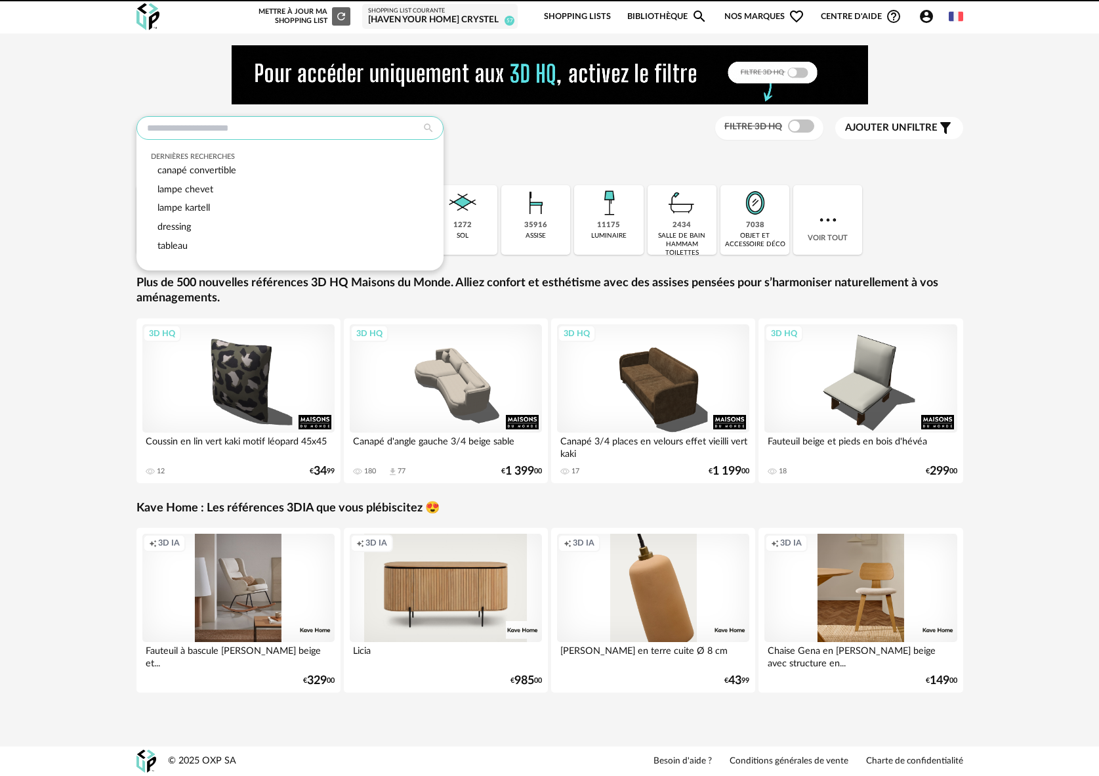
click at [222, 127] on input "text" at bounding box center [289, 128] width 307 height 24
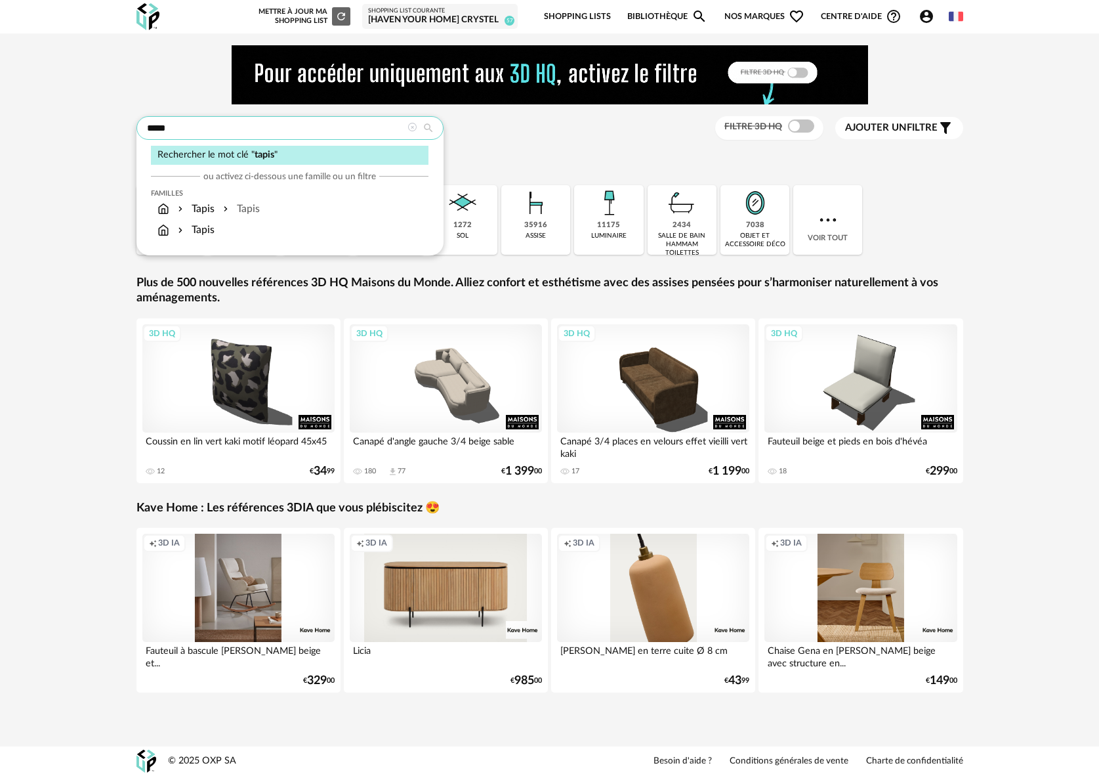
type input "*****"
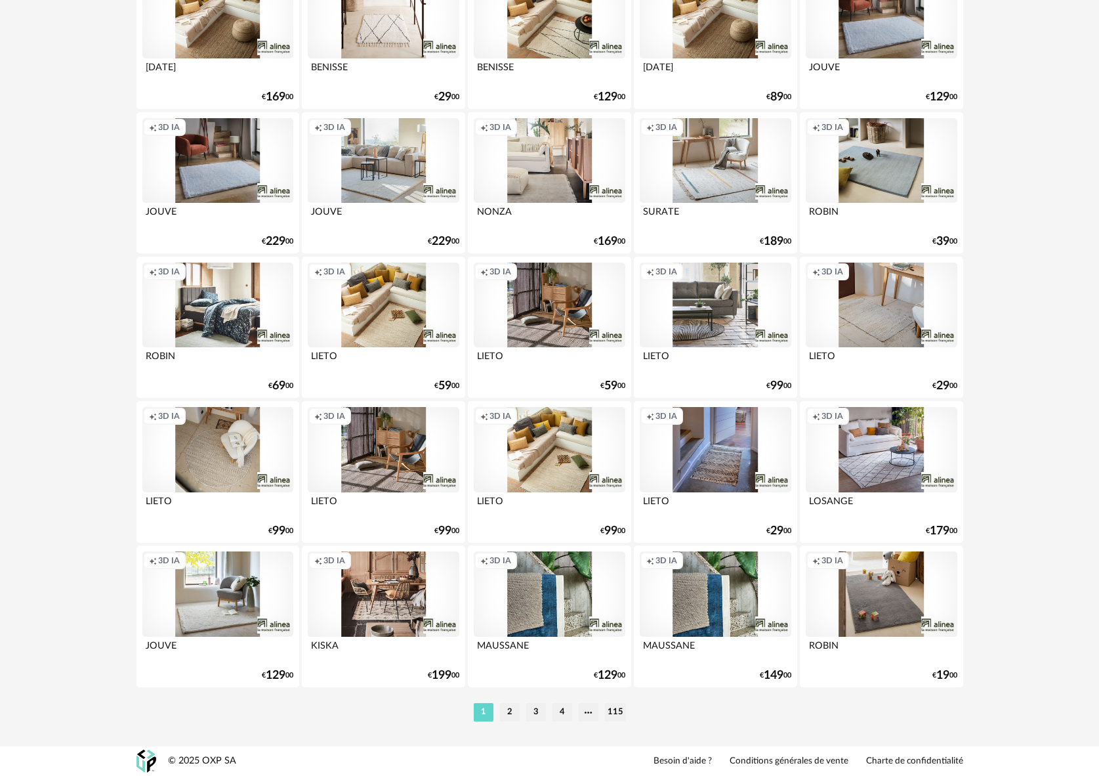
scroll to position [2462, 0]
click at [509, 715] on li "2" at bounding box center [510, 712] width 20 height 18
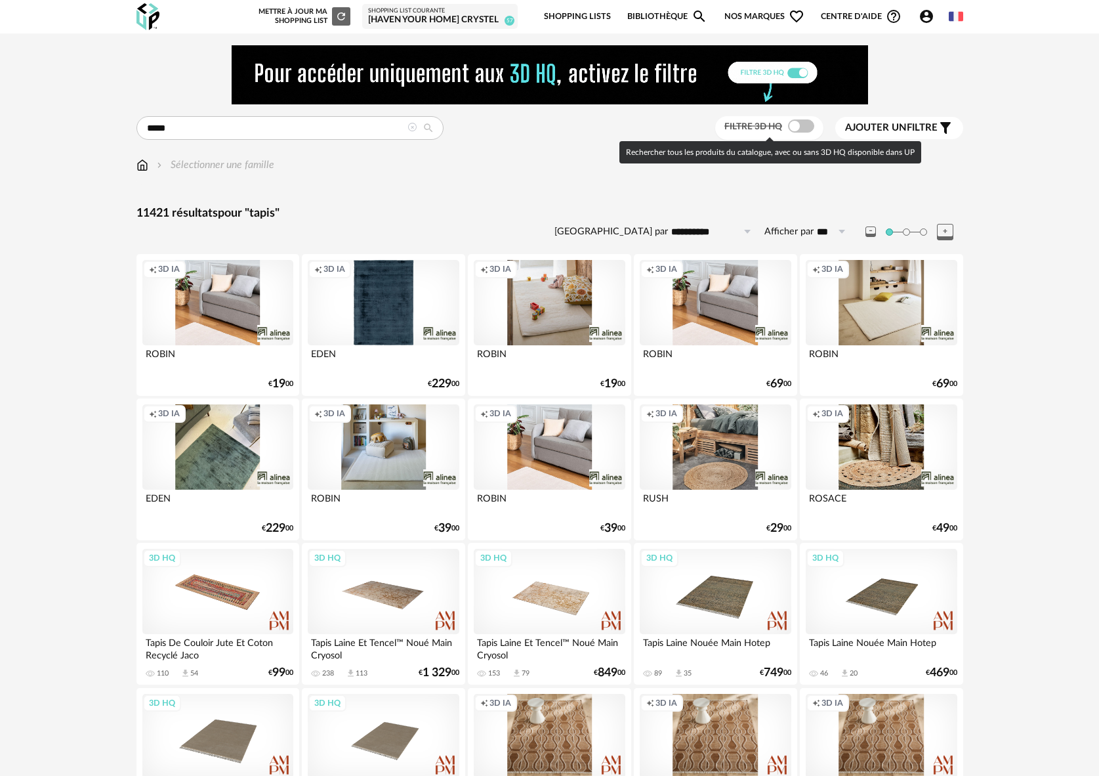
click at [815, 128] on div "Filtre 3D HQ" at bounding box center [769, 128] width 108 height 24
click at [807, 128] on span at bounding box center [801, 125] width 26 height 13
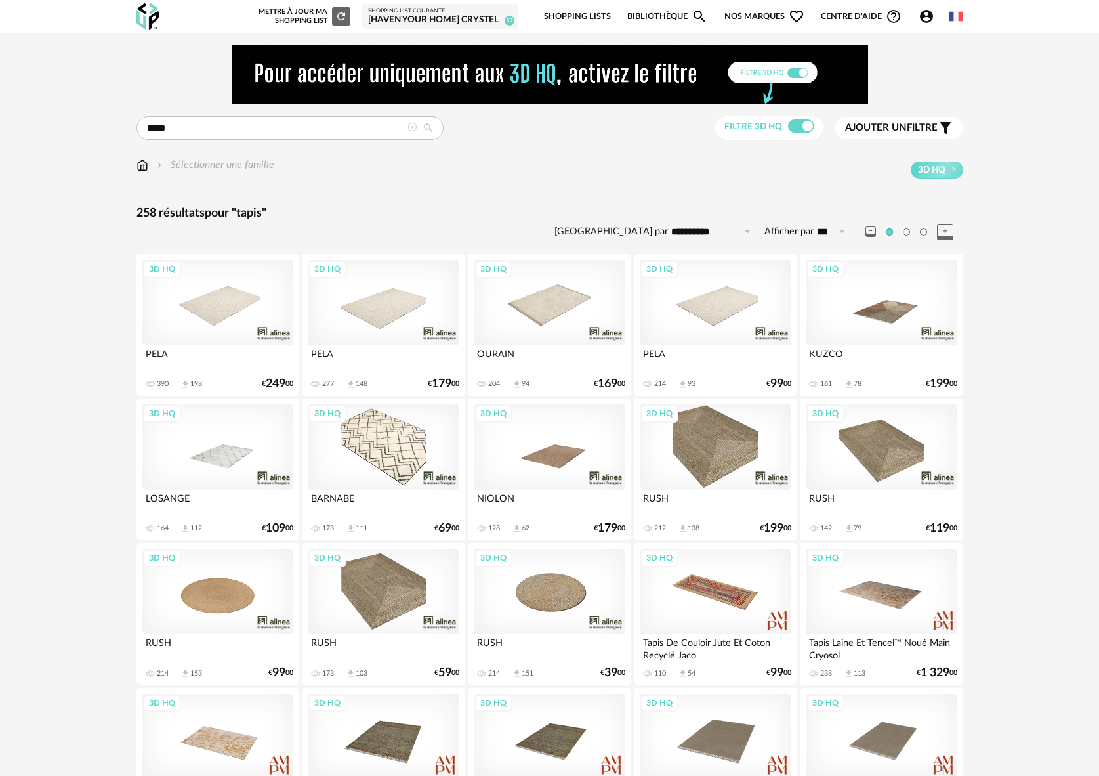
click at [641, 16] on link "Bibliothèque Magnify icon" at bounding box center [667, 16] width 80 height 31
click at [659, 19] on link "Bibliothèque Magnify icon" at bounding box center [667, 16] width 80 height 31
click at [142, 167] on img at bounding box center [142, 164] width 12 height 15
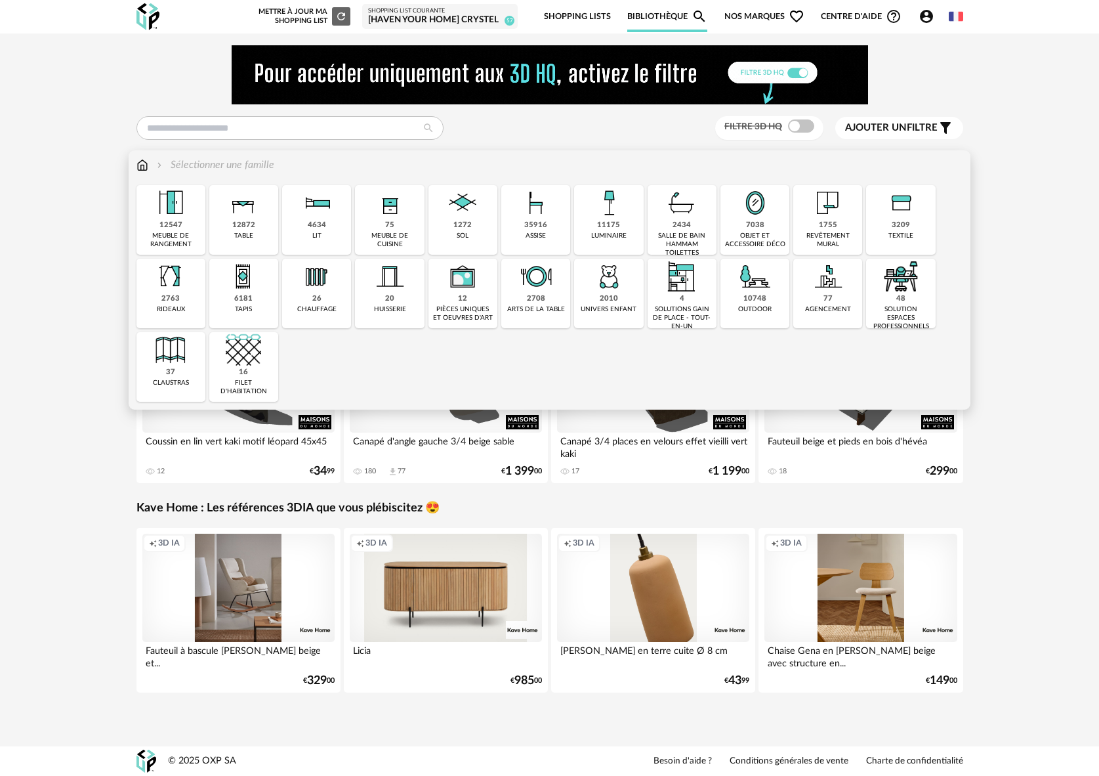
click at [248, 300] on div "6181" at bounding box center [243, 299] width 18 height 10
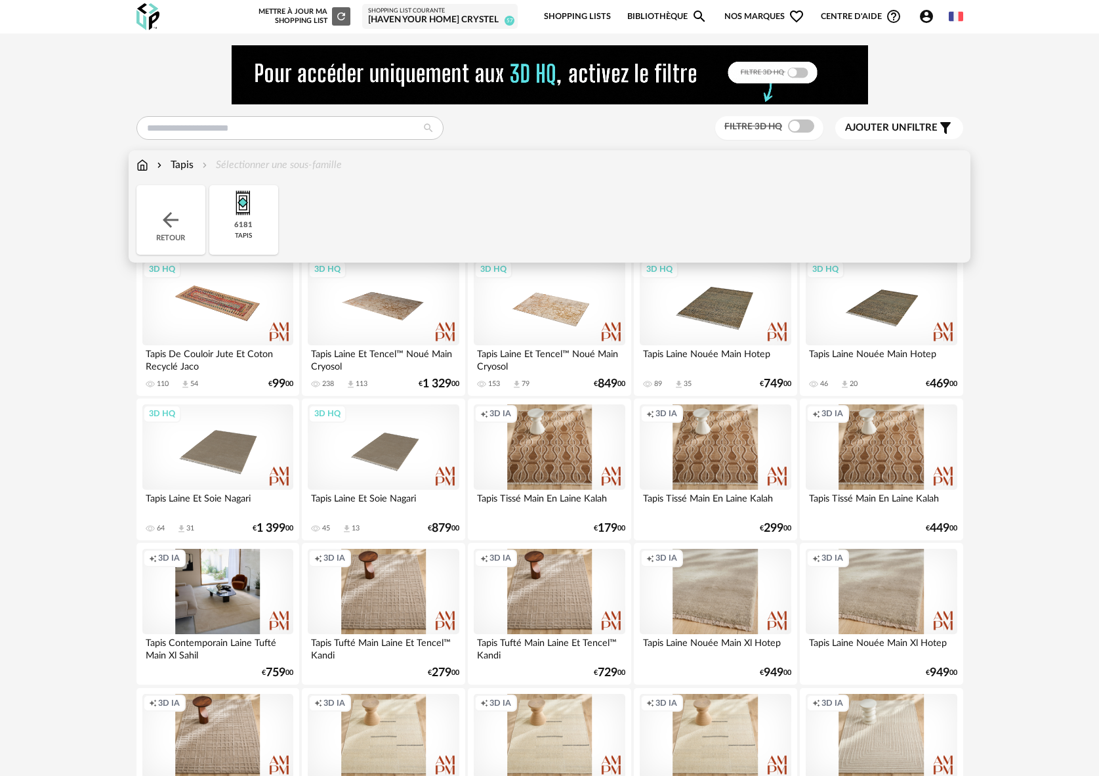
click at [259, 230] on div "6181 tapis" at bounding box center [243, 220] width 69 height 70
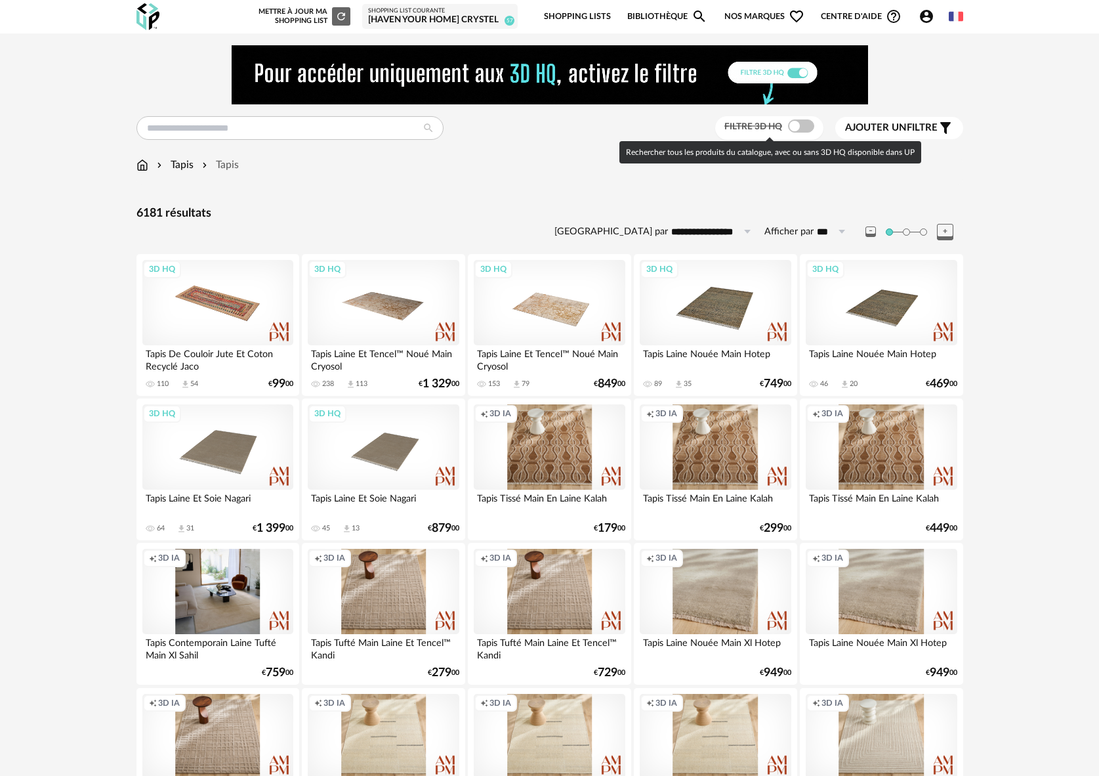
click at [793, 127] on span at bounding box center [801, 125] width 26 height 13
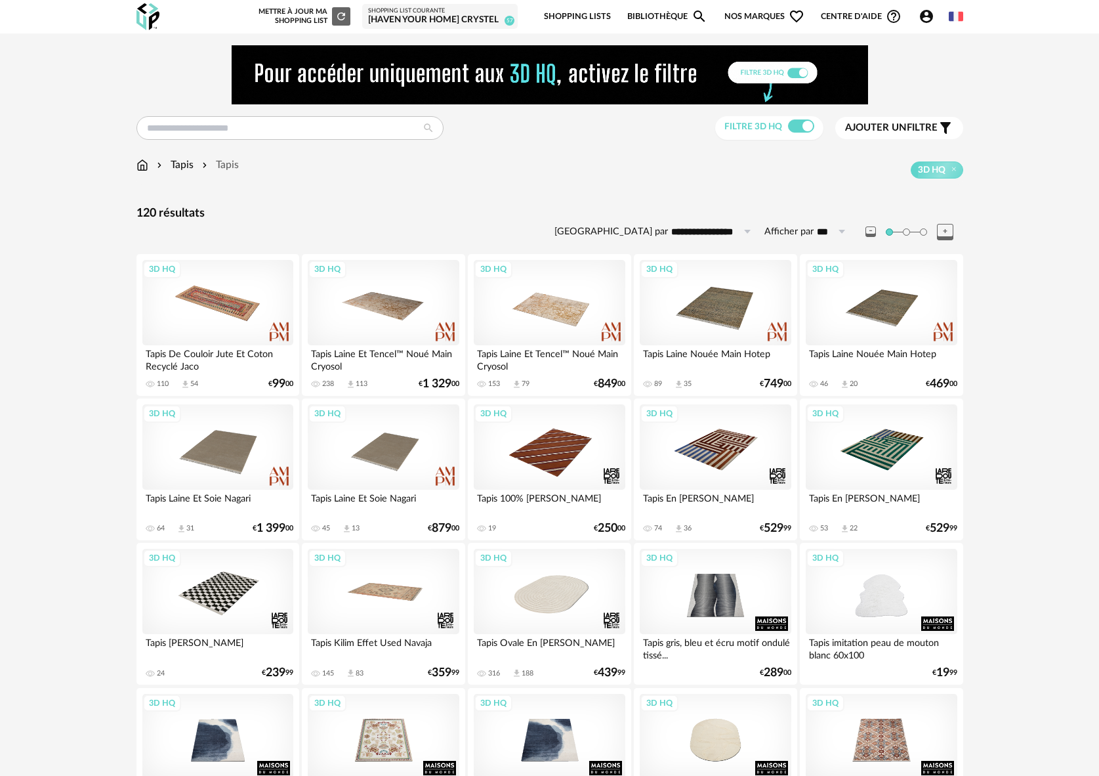
click at [889, 133] on span "Ajouter un" at bounding box center [876, 128] width 62 height 10
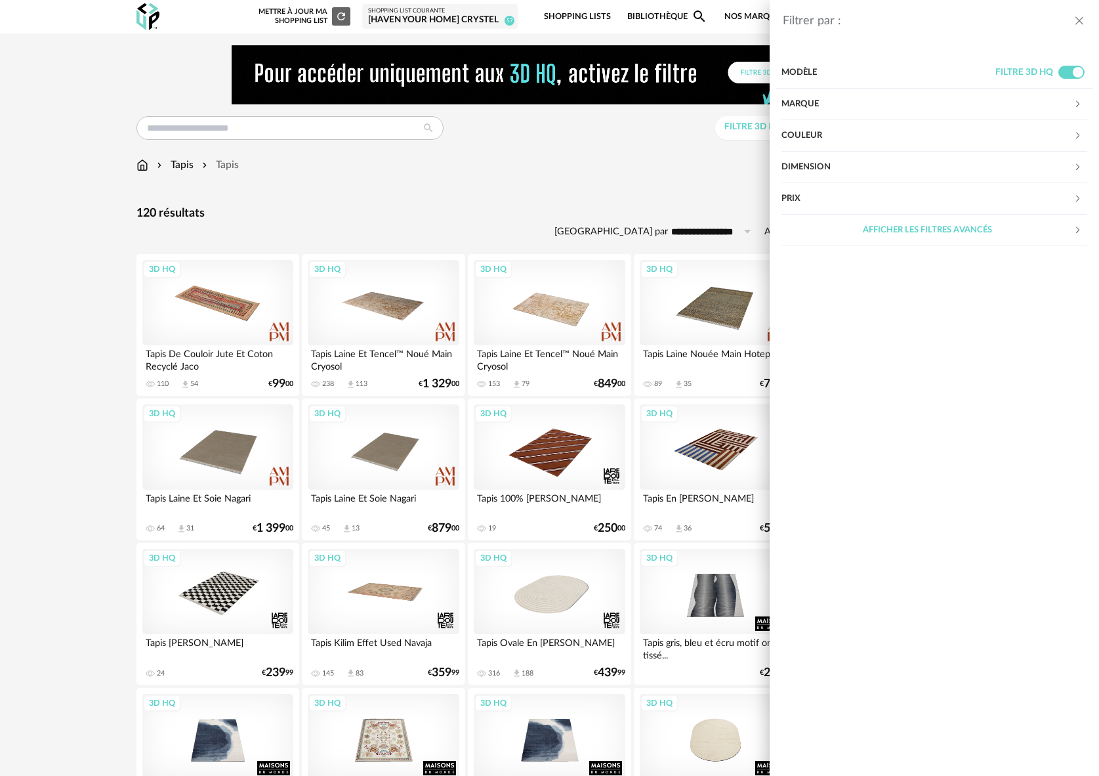
click at [858, 136] on div "Couleur" at bounding box center [927, 135] width 293 height 31
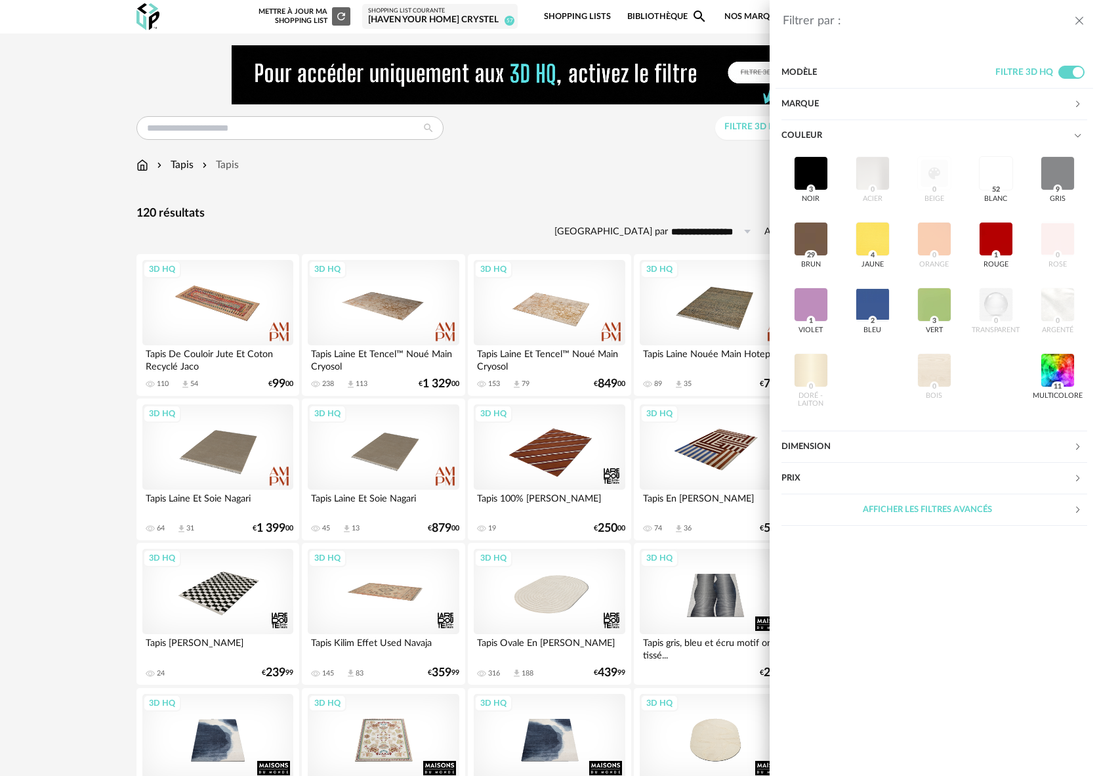
click at [810, 448] on div "Dimension" at bounding box center [927, 446] width 293 height 31
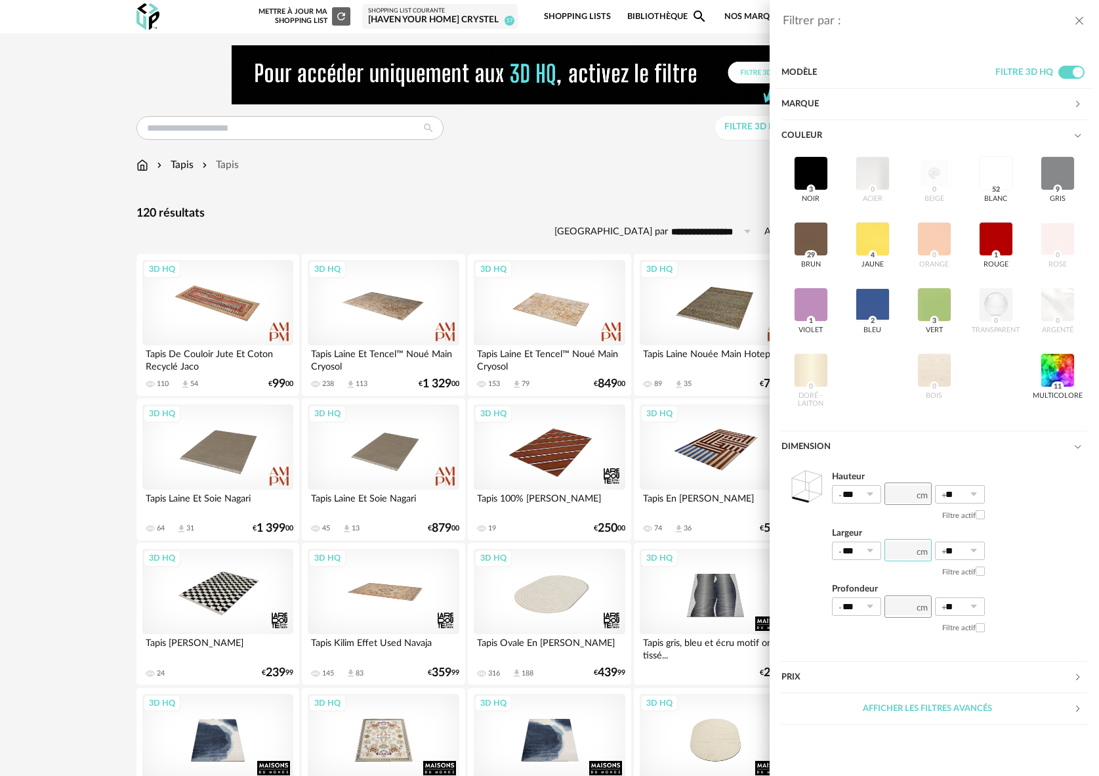
click at [901, 551] on input "number" at bounding box center [907, 550] width 47 height 22
type input "**"
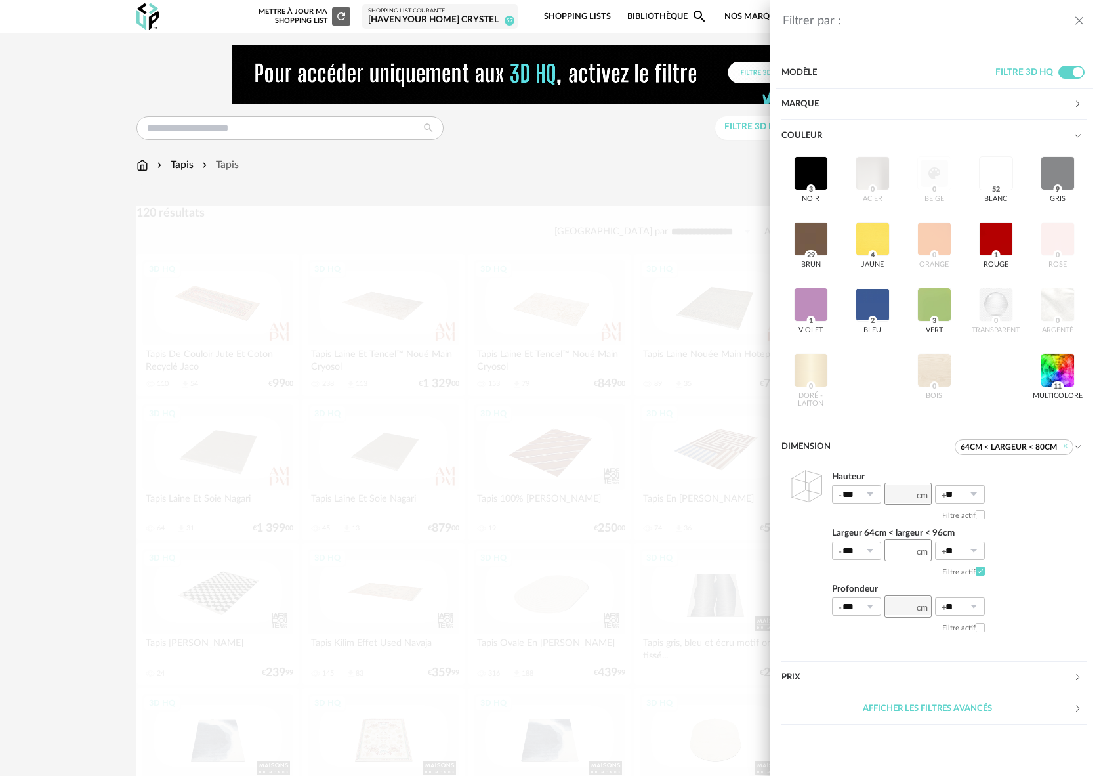
click at [904, 706] on div "Afficher les filtres avancés" at bounding box center [927, 708] width 293 height 31
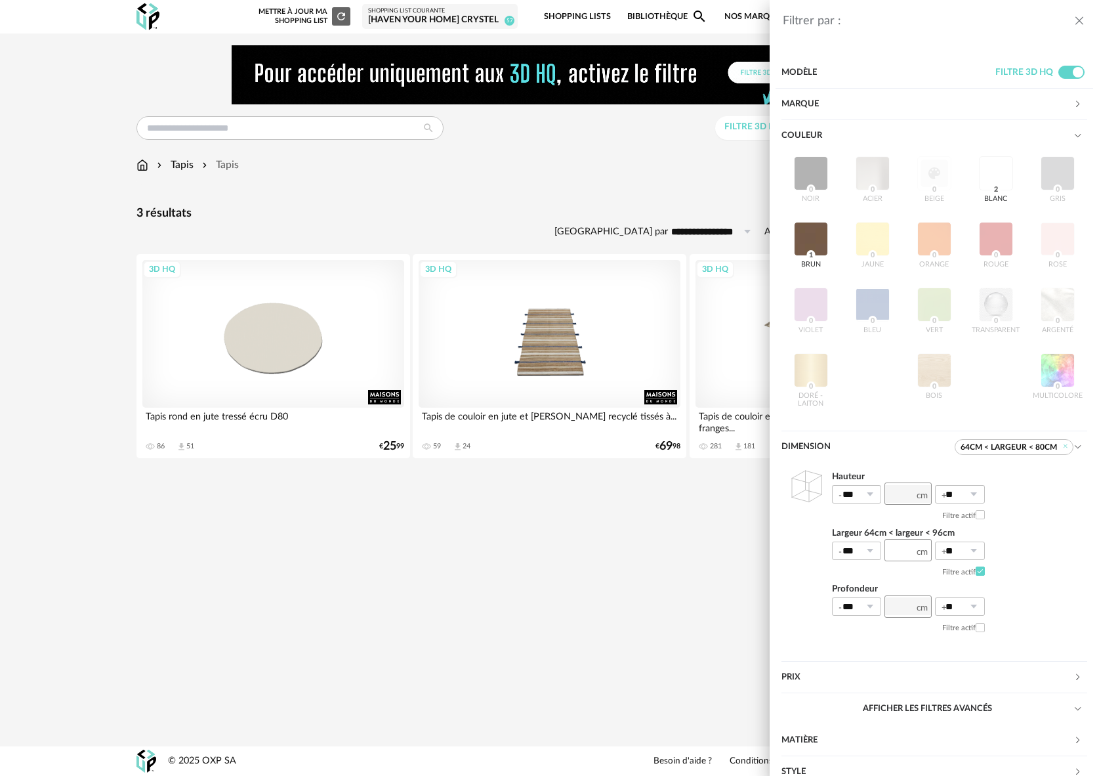
click at [521, 573] on div "Filtrer par : Modèle Filtre 3D HQ Marque &tradition 0 101 Copenhagen 0 366 Conc…" at bounding box center [549, 388] width 1099 height 776
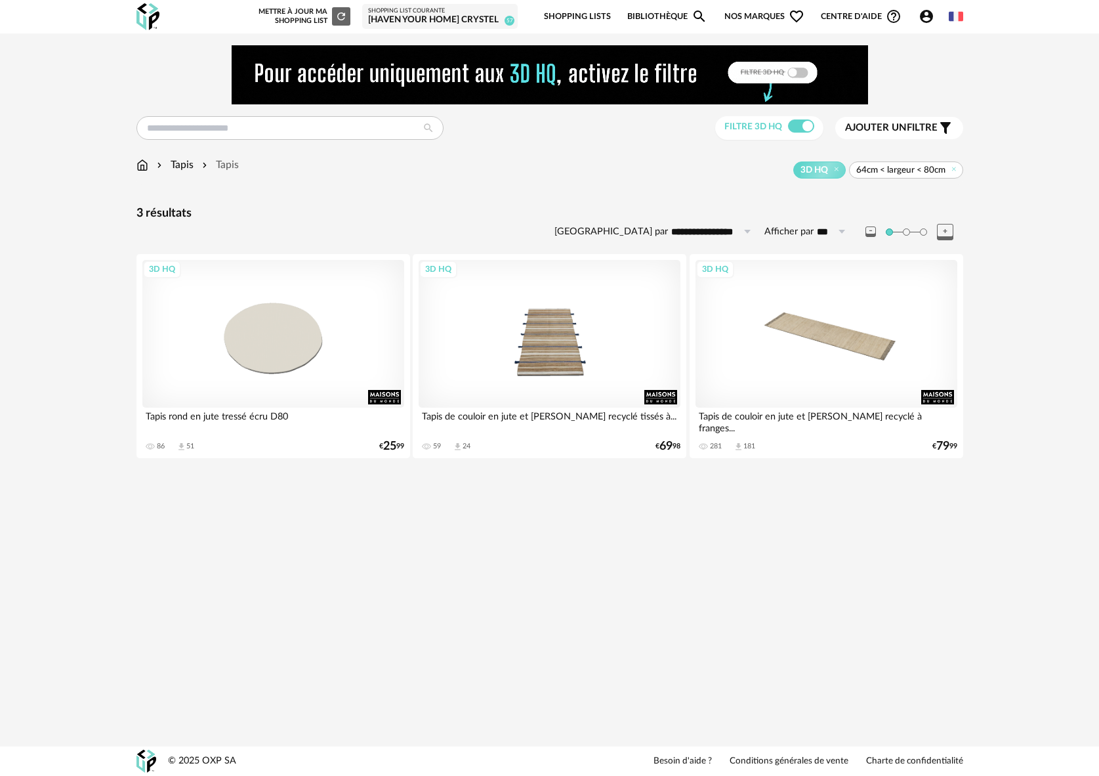
click at [880, 172] on span "64cm < largeur < 80cm" at bounding box center [900, 170] width 89 height 12
click at [921, 171] on span "64cm < largeur < 80cm" at bounding box center [900, 170] width 89 height 12
click at [954, 170] on icon at bounding box center [953, 169] width 9 height 9
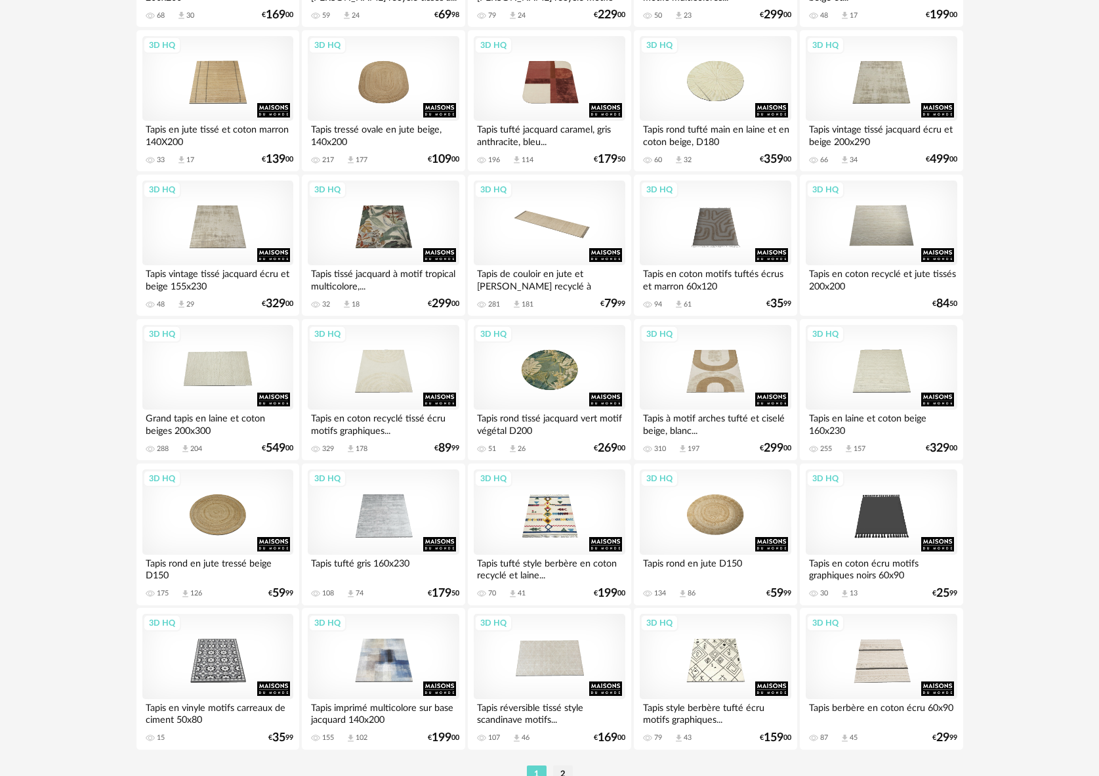
scroll to position [2462, 0]
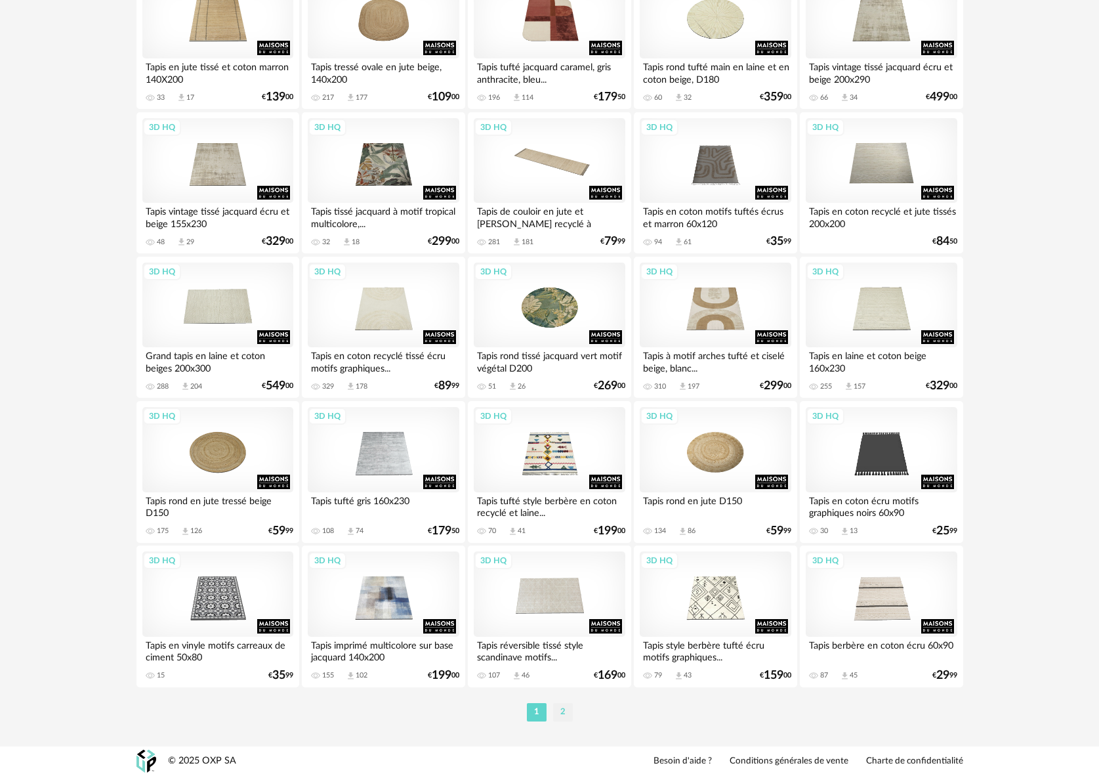
click at [569, 716] on li "2" at bounding box center [563, 712] width 20 height 18
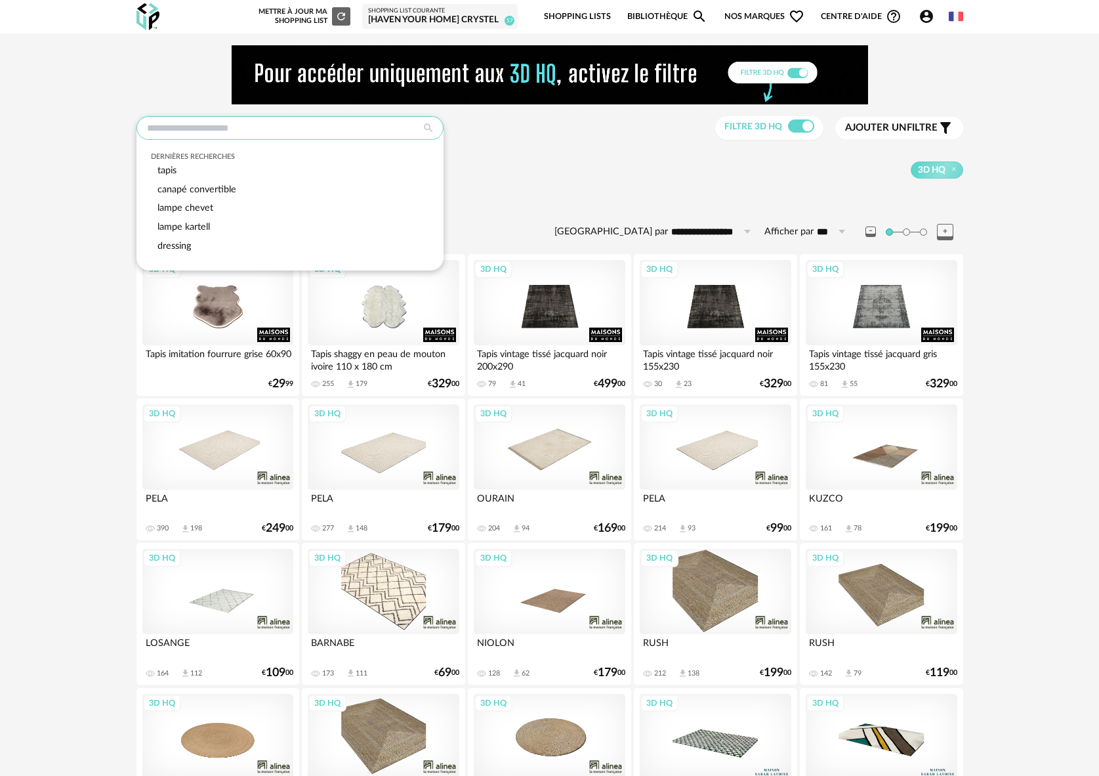
click at [178, 132] on input "text" at bounding box center [289, 128] width 307 height 24
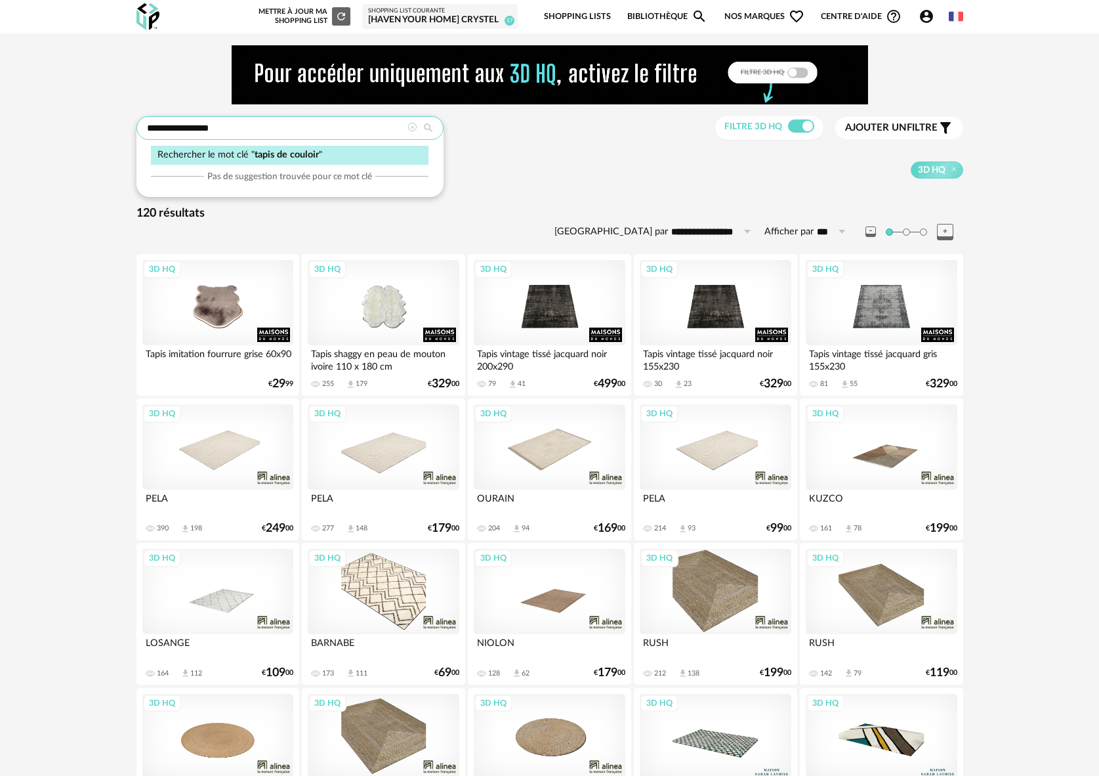
type input "**********"
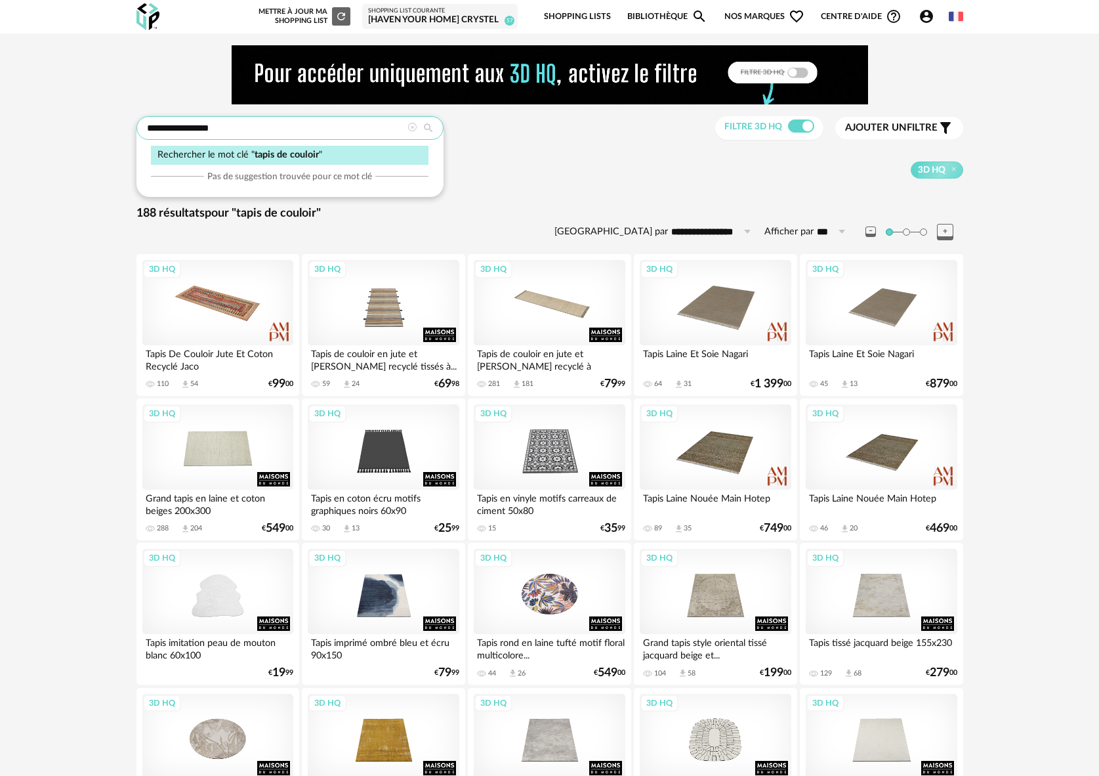
drag, startPoint x: 170, startPoint y: 129, endPoint x: 292, endPoint y: 131, distance: 122.0
click at [292, 131] on input "**********" at bounding box center [289, 128] width 307 height 24
type input "**********"
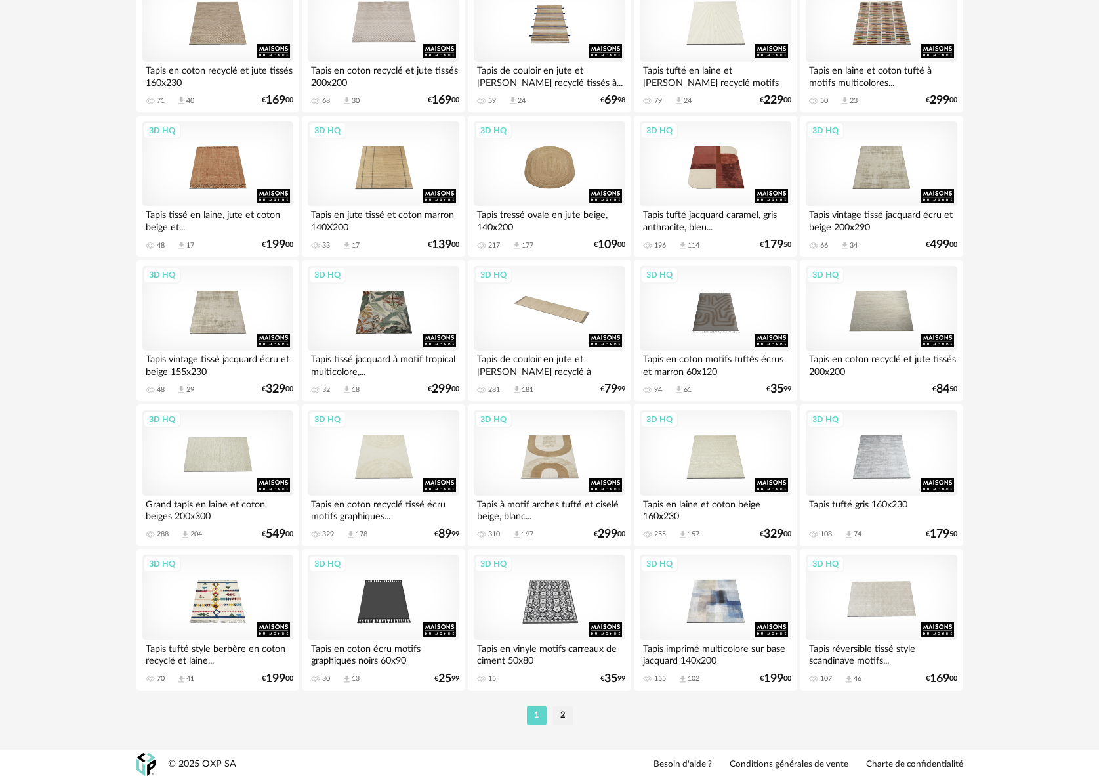
scroll to position [2462, 0]
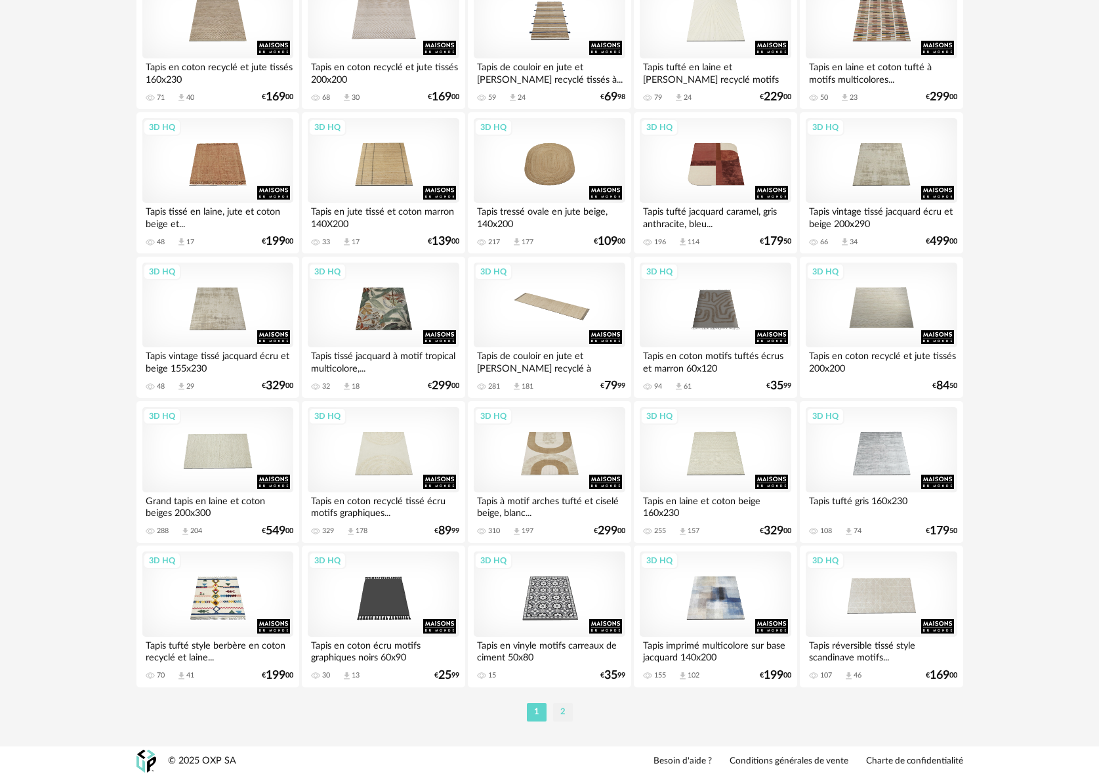
click at [565, 714] on li "2" at bounding box center [563, 712] width 20 height 18
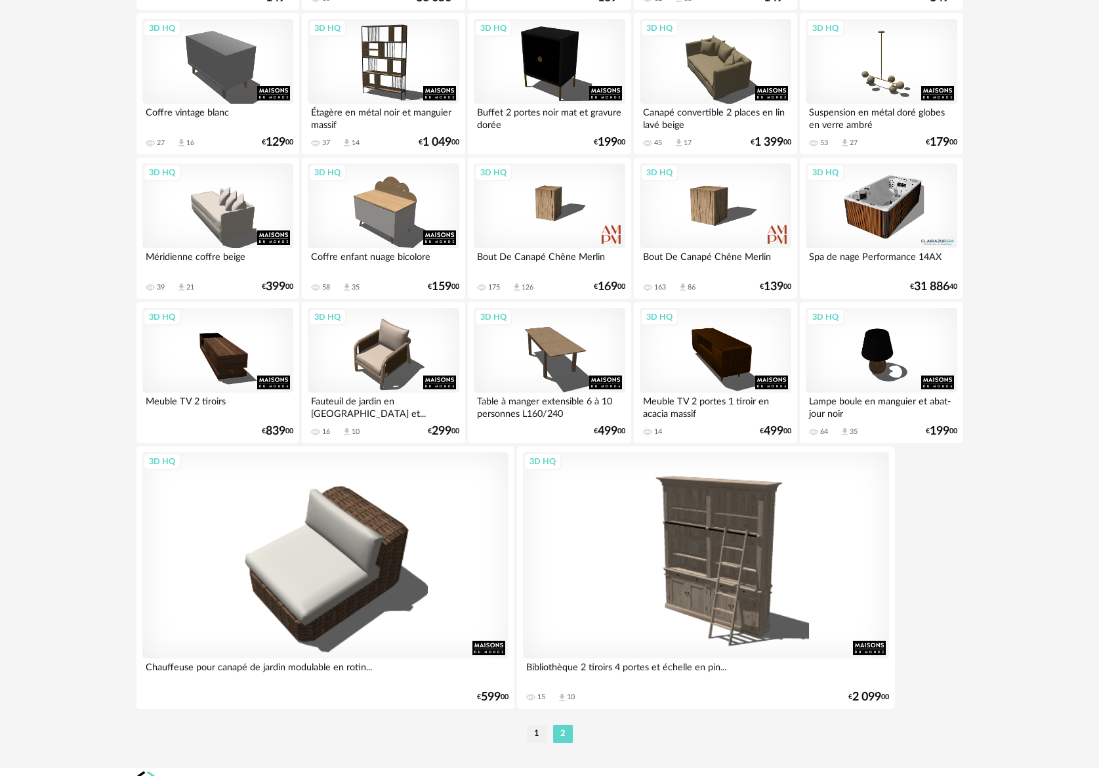
scroll to position [2294, 0]
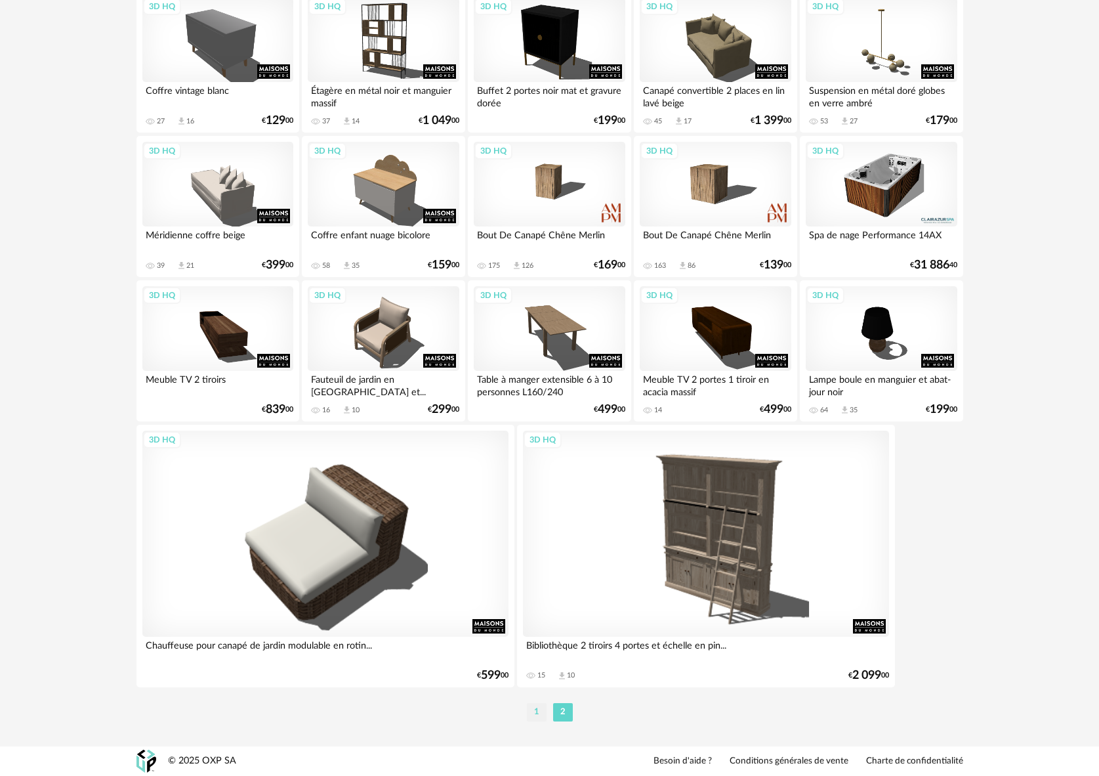
click at [540, 711] on li "1" at bounding box center [537, 712] width 20 height 18
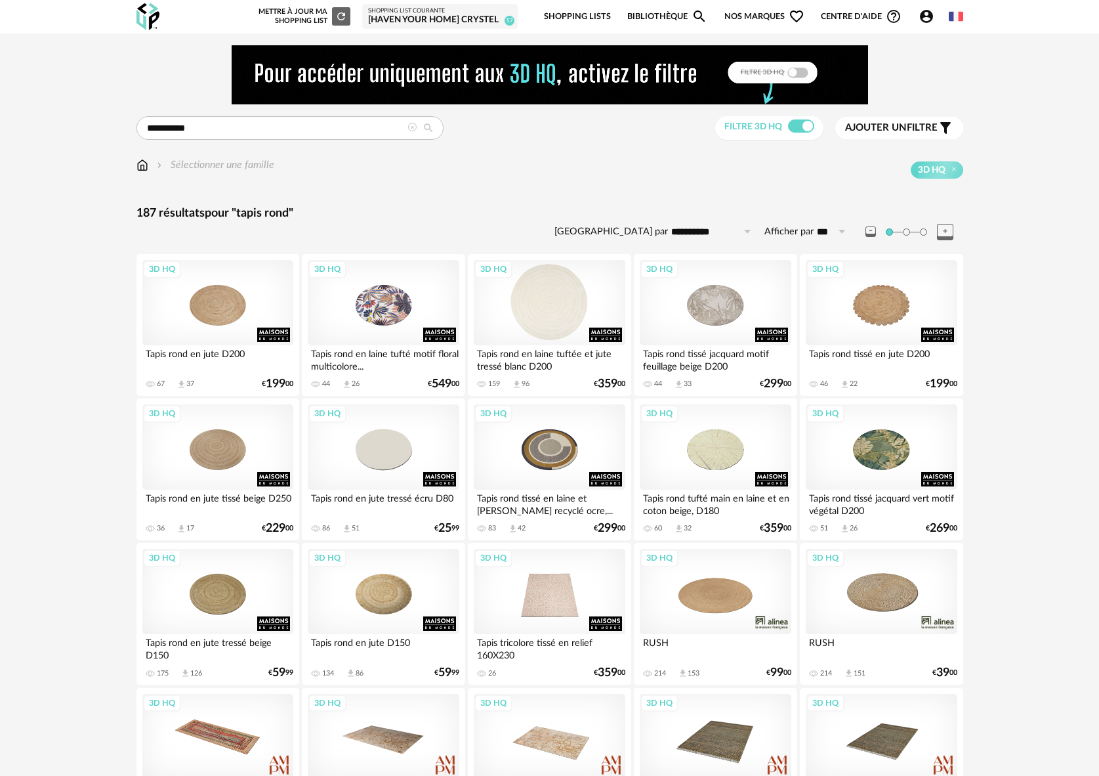
click at [543, 318] on div "3D HQ" at bounding box center [549, 302] width 151 height 85
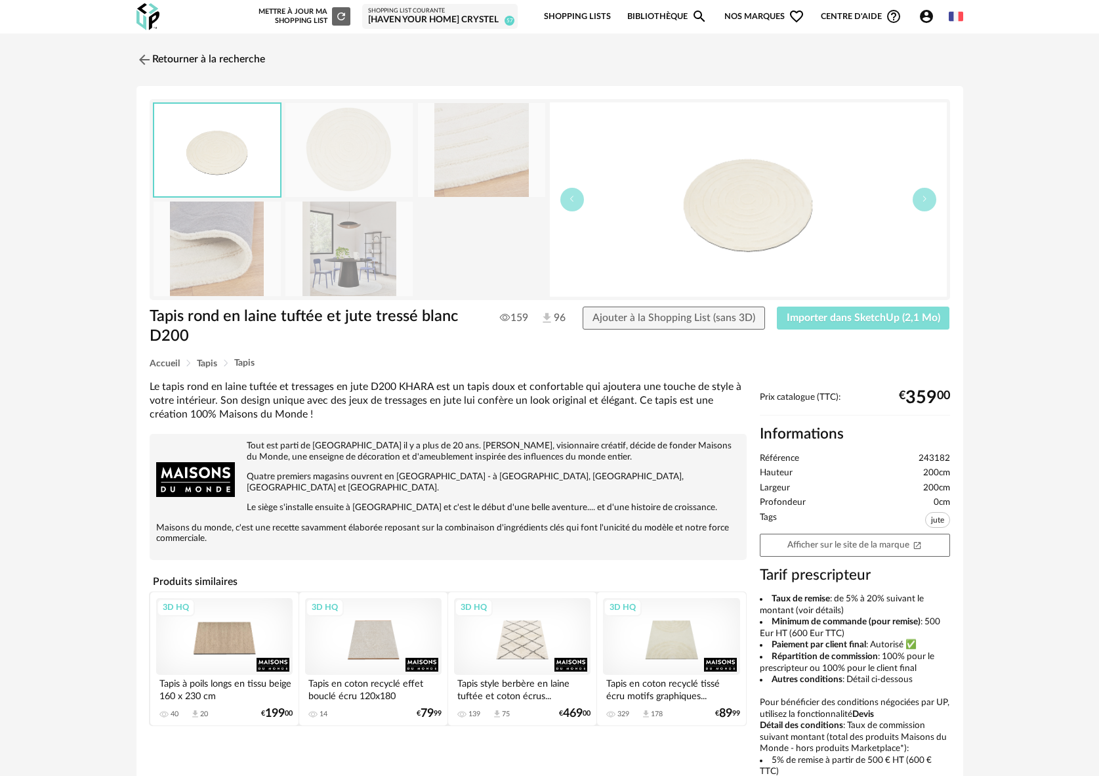
click at [842, 315] on span "Importer dans SketchUp (2,1 Mo)" at bounding box center [864, 317] width 154 height 10
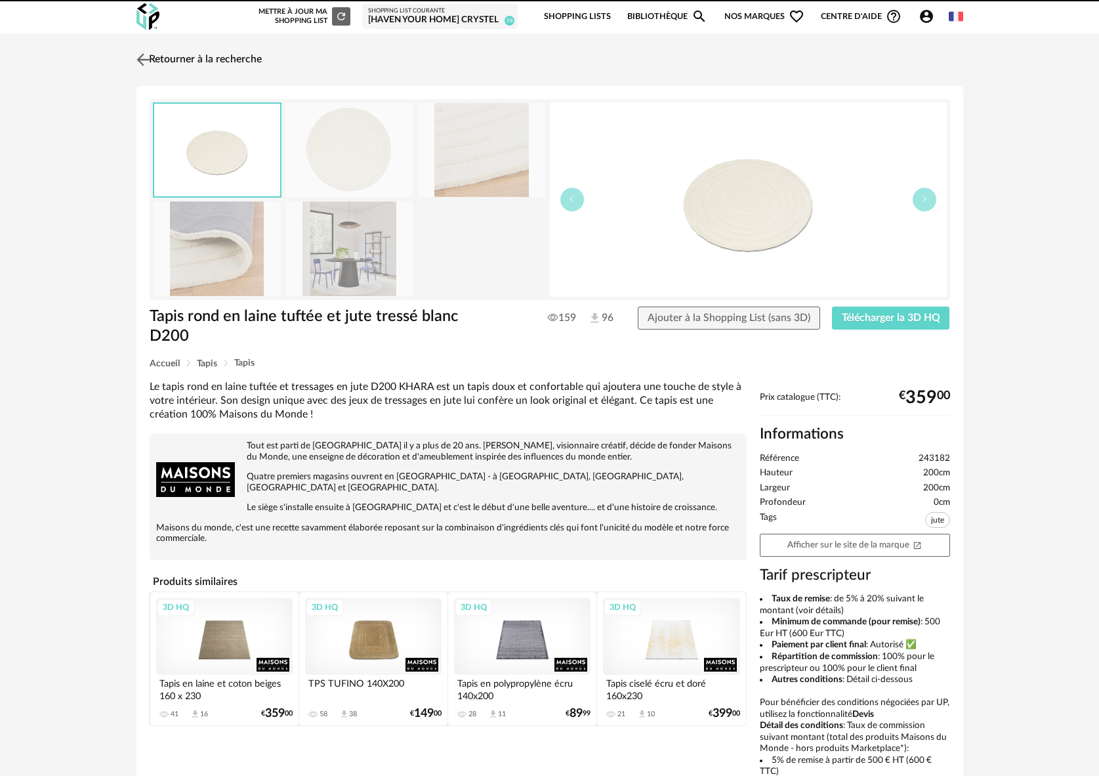
click at [142, 60] on img at bounding box center [142, 59] width 19 height 19
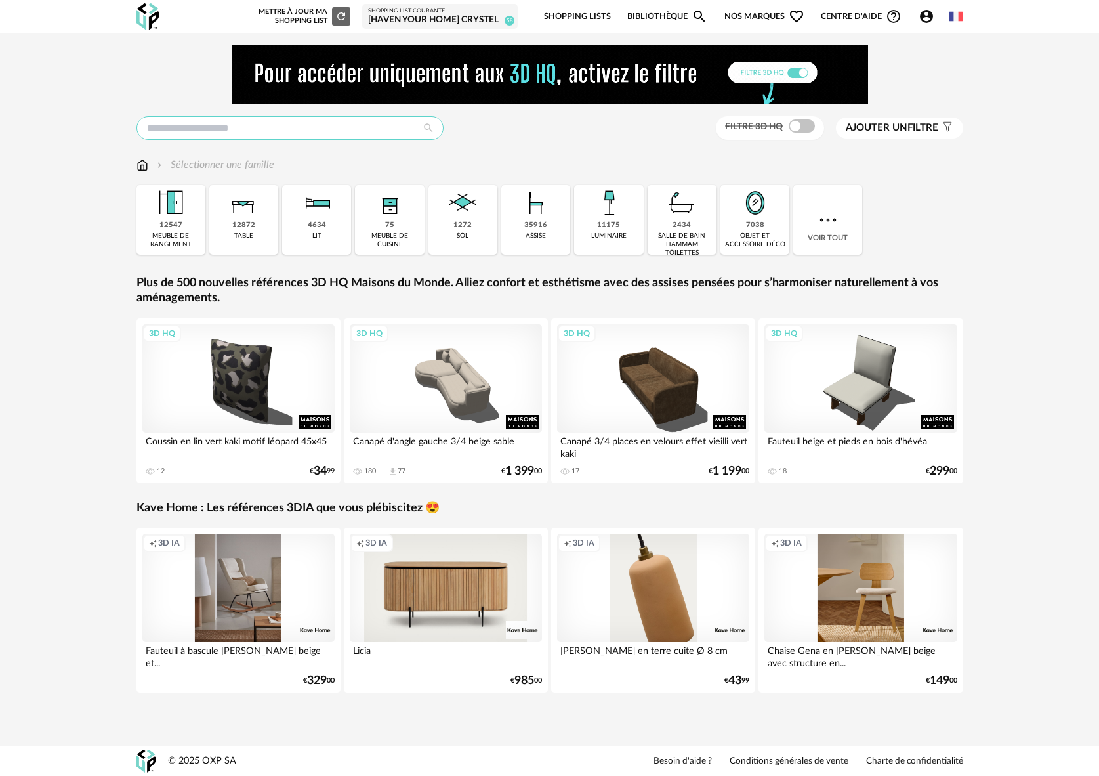
click at [195, 129] on input "text" at bounding box center [289, 128] width 307 height 24
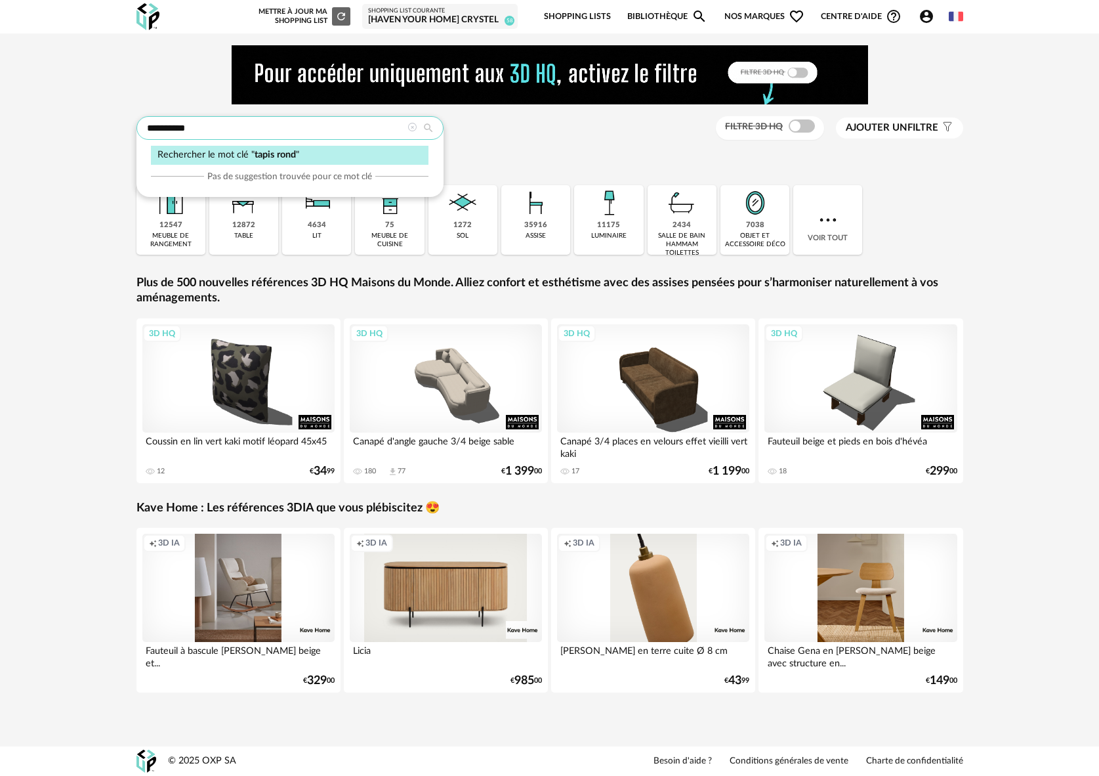
type input "**********"
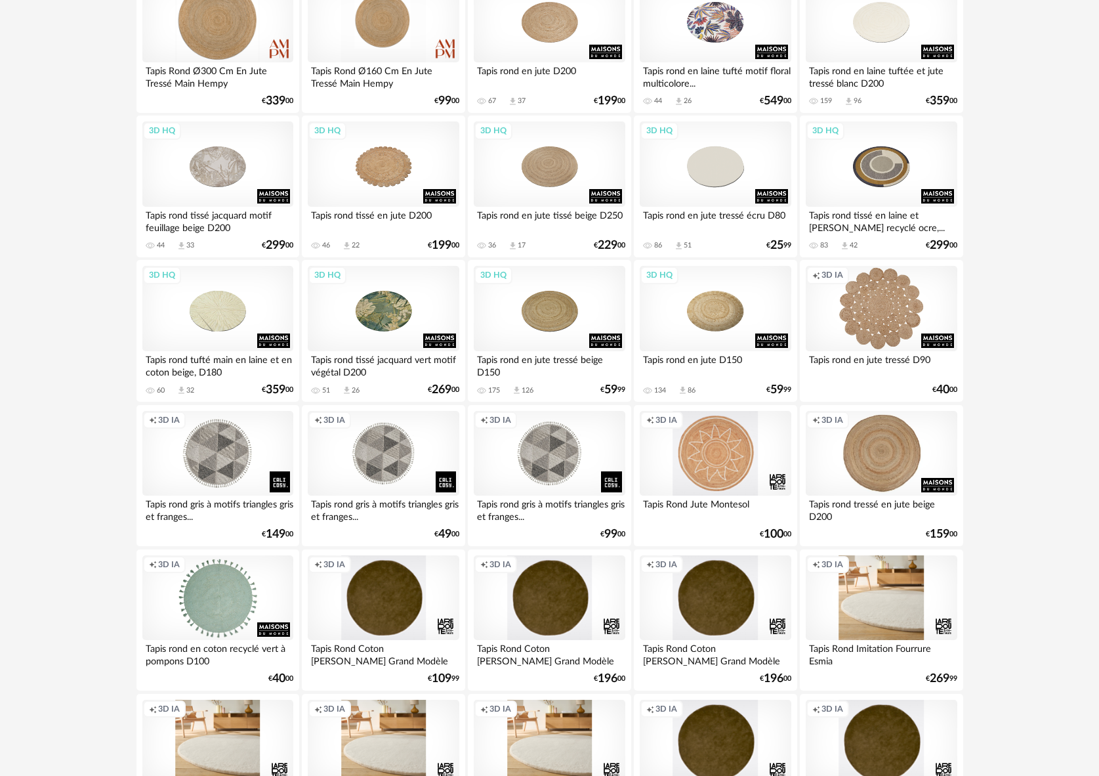
scroll to position [287, 0]
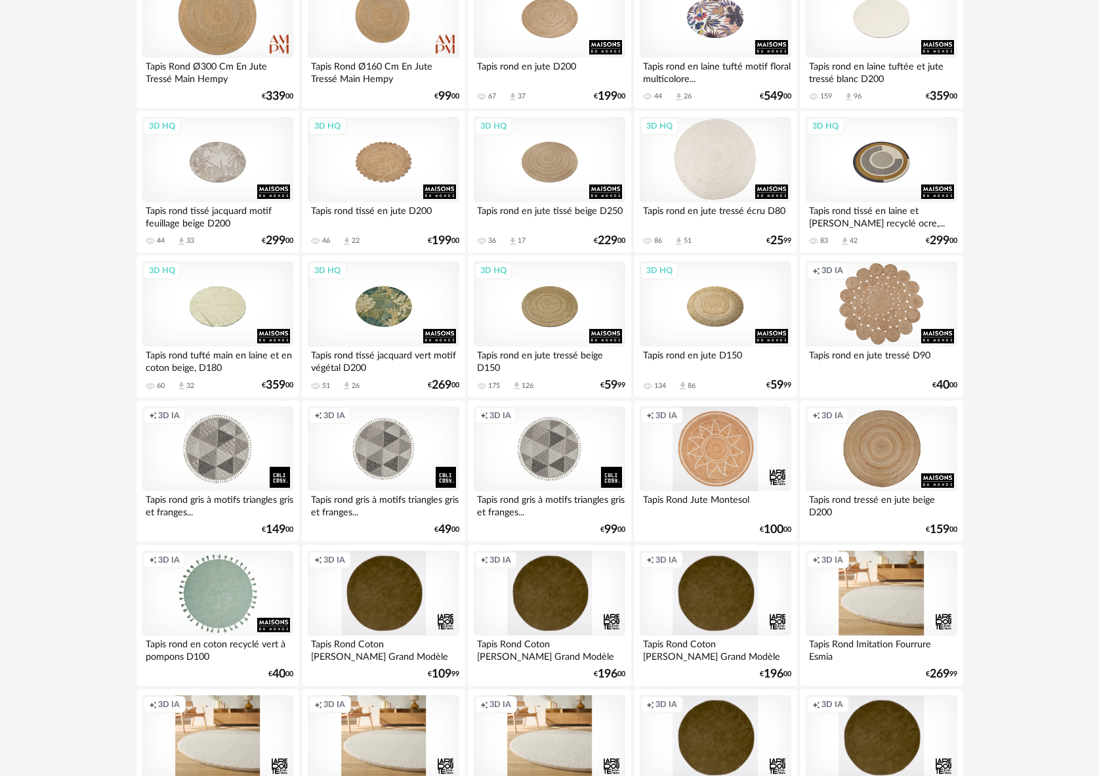
click at [698, 157] on div "3D HQ" at bounding box center [715, 159] width 151 height 85
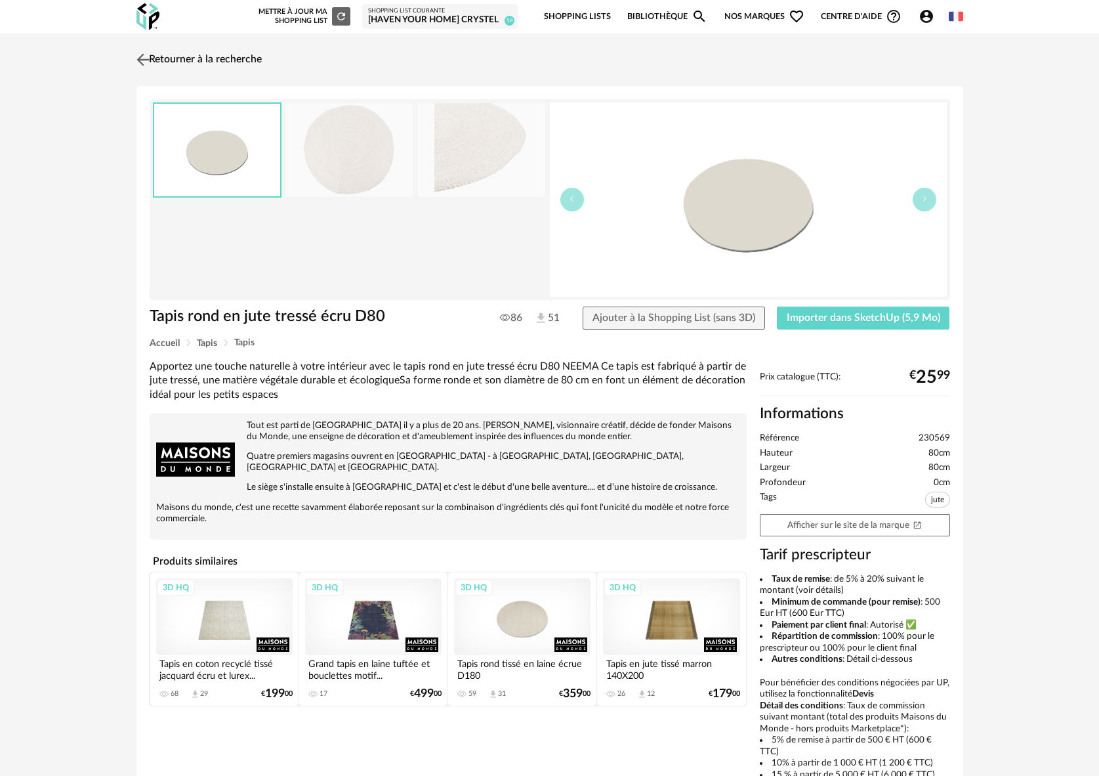
click at [148, 57] on img at bounding box center [142, 59] width 19 height 19
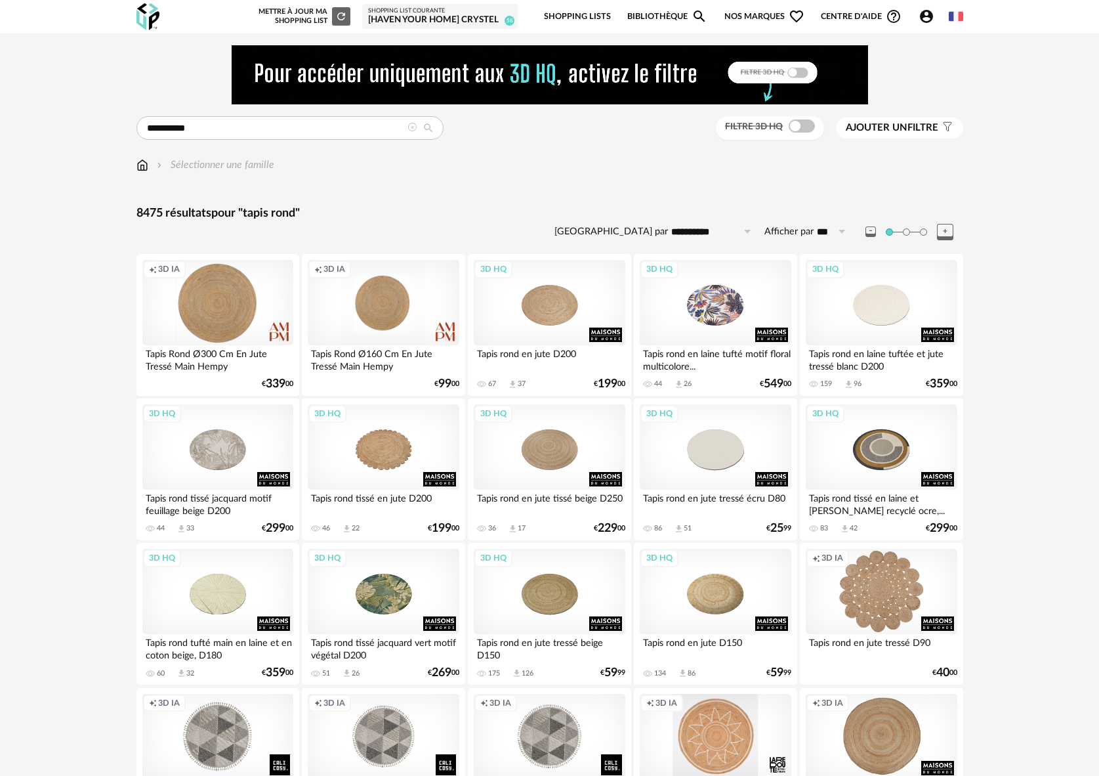
click at [805, 133] on span at bounding box center [802, 125] width 26 height 13
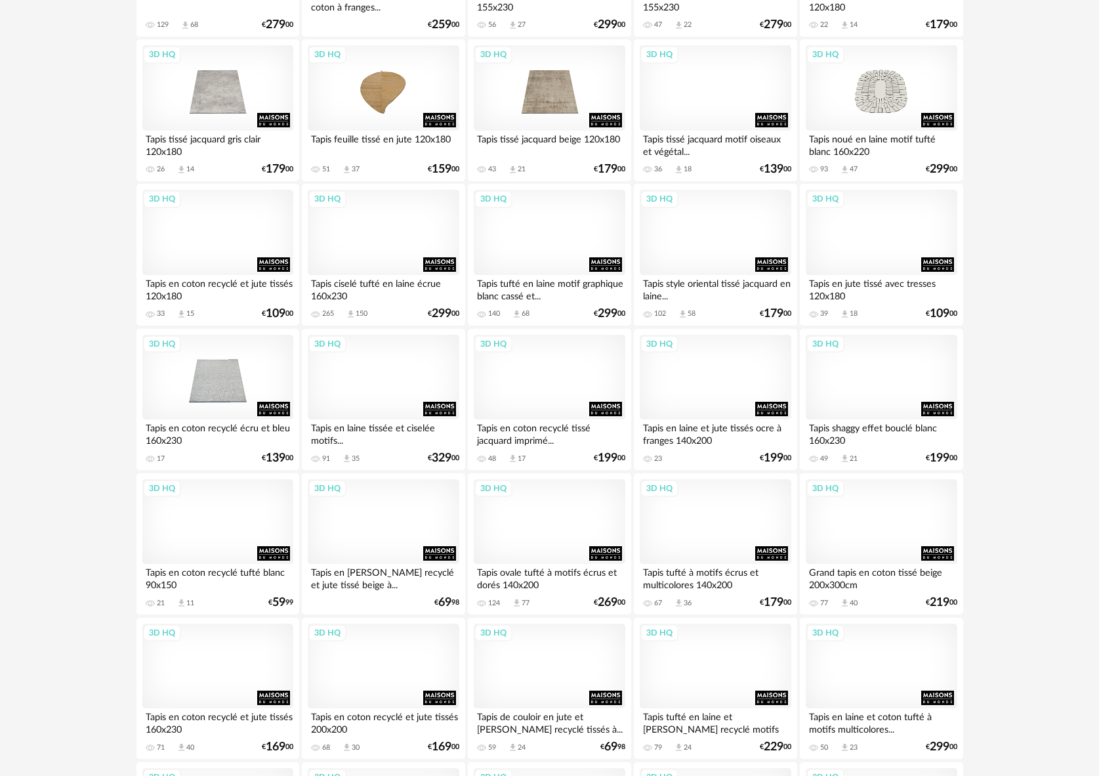
scroll to position [1806, 0]
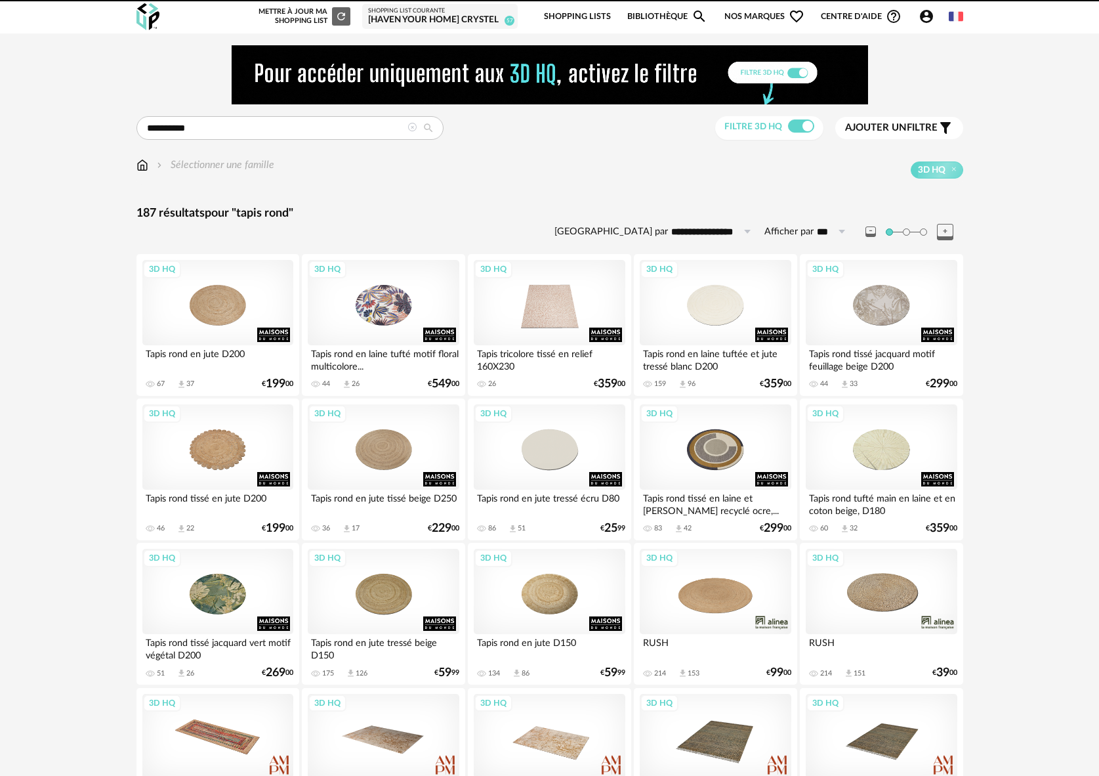
click at [405, 28] on div "Shopping List courante [Haven your Home] [PERSON_NAME] 57" at bounding box center [439, 16] width 155 height 25
click at [436, 20] on div "[Haven your Home] Crystel" at bounding box center [440, 20] width 144 height 12
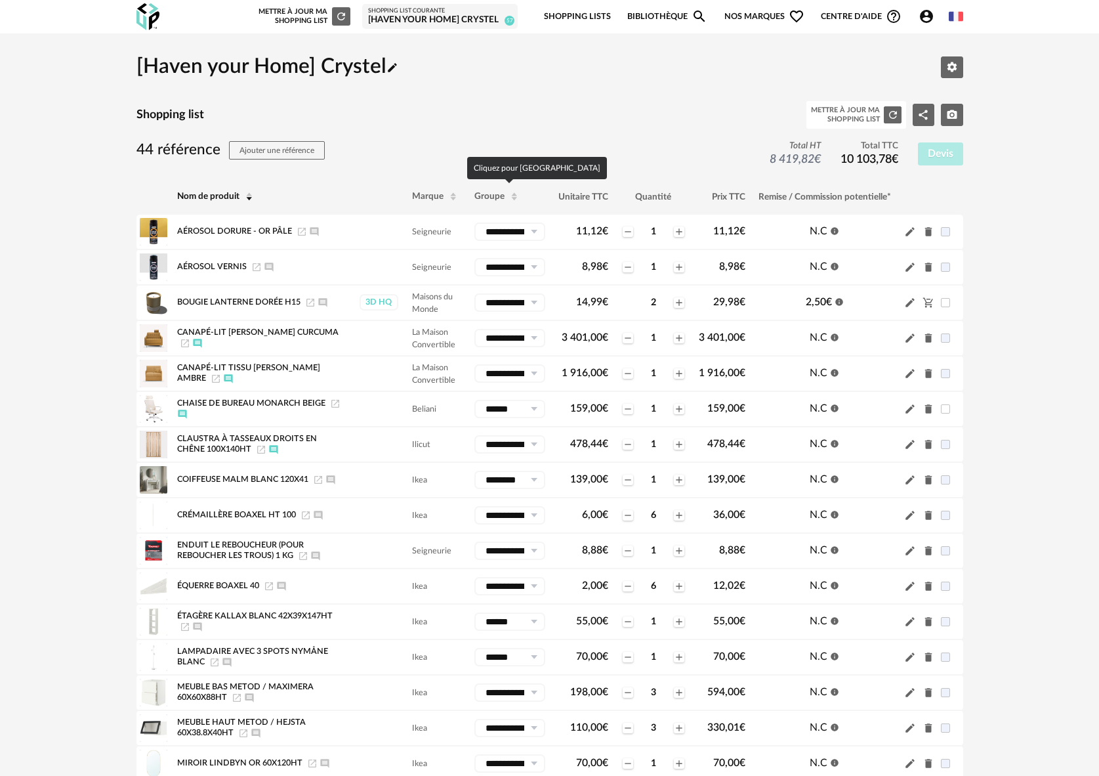
click at [487, 203] on th "Groupe" at bounding box center [510, 196] width 84 height 35
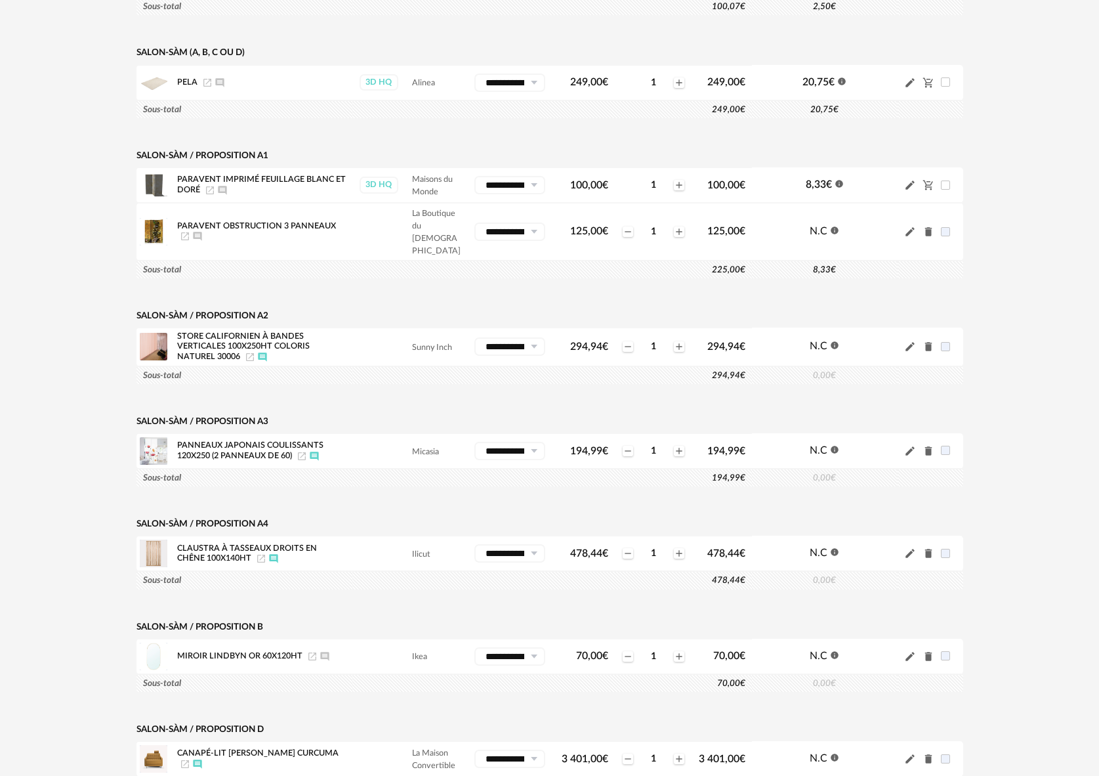
scroll to position [1754, 0]
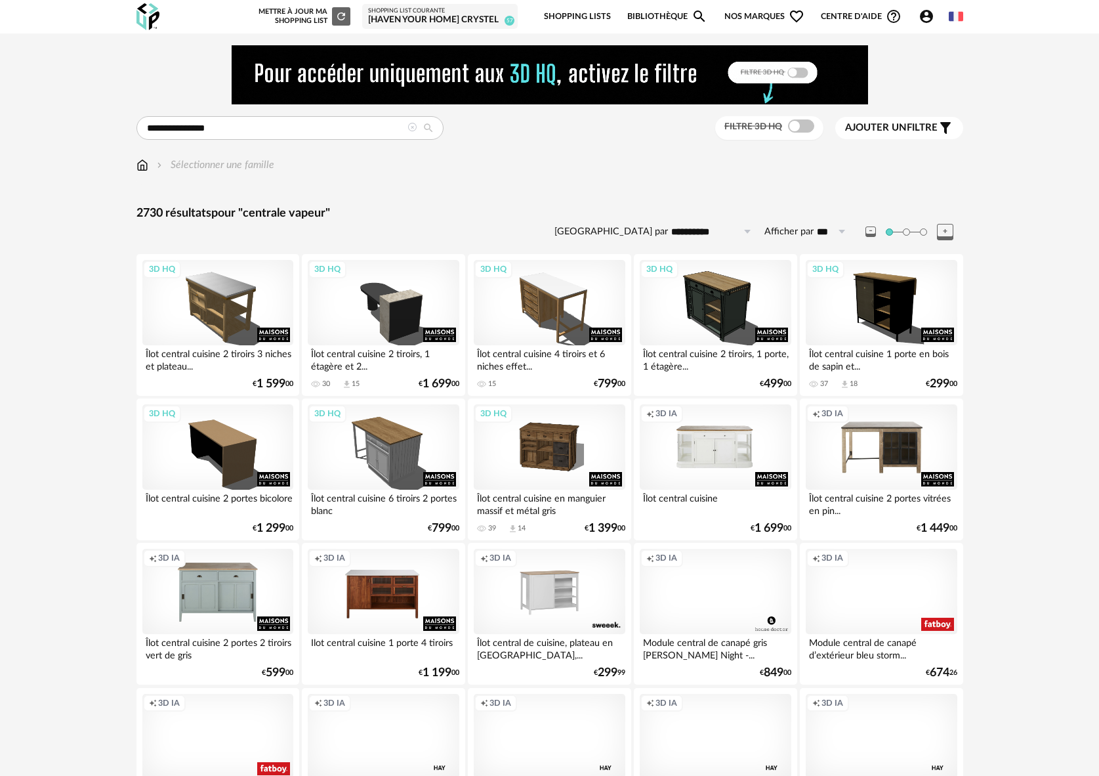
drag, startPoint x: 220, startPoint y: 124, endPoint x: 108, endPoint y: 127, distance: 111.6
type input "**********"
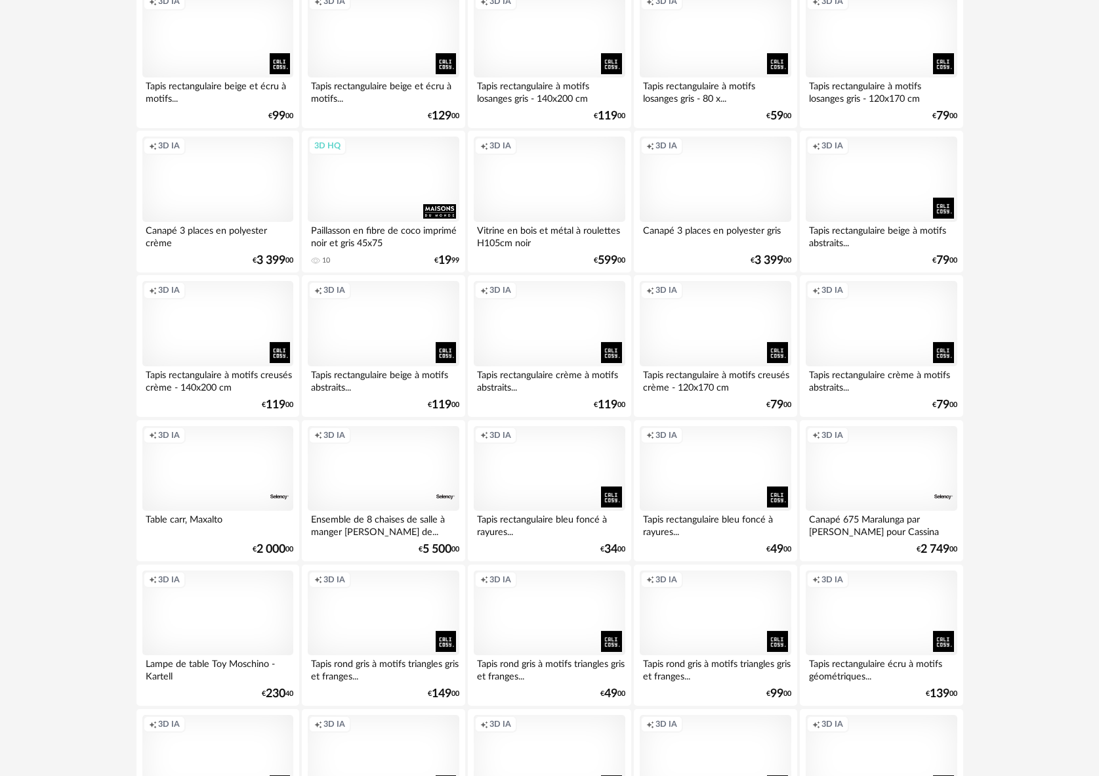
scroll to position [266, 0]
